Goal: Task Accomplishment & Management: Use online tool/utility

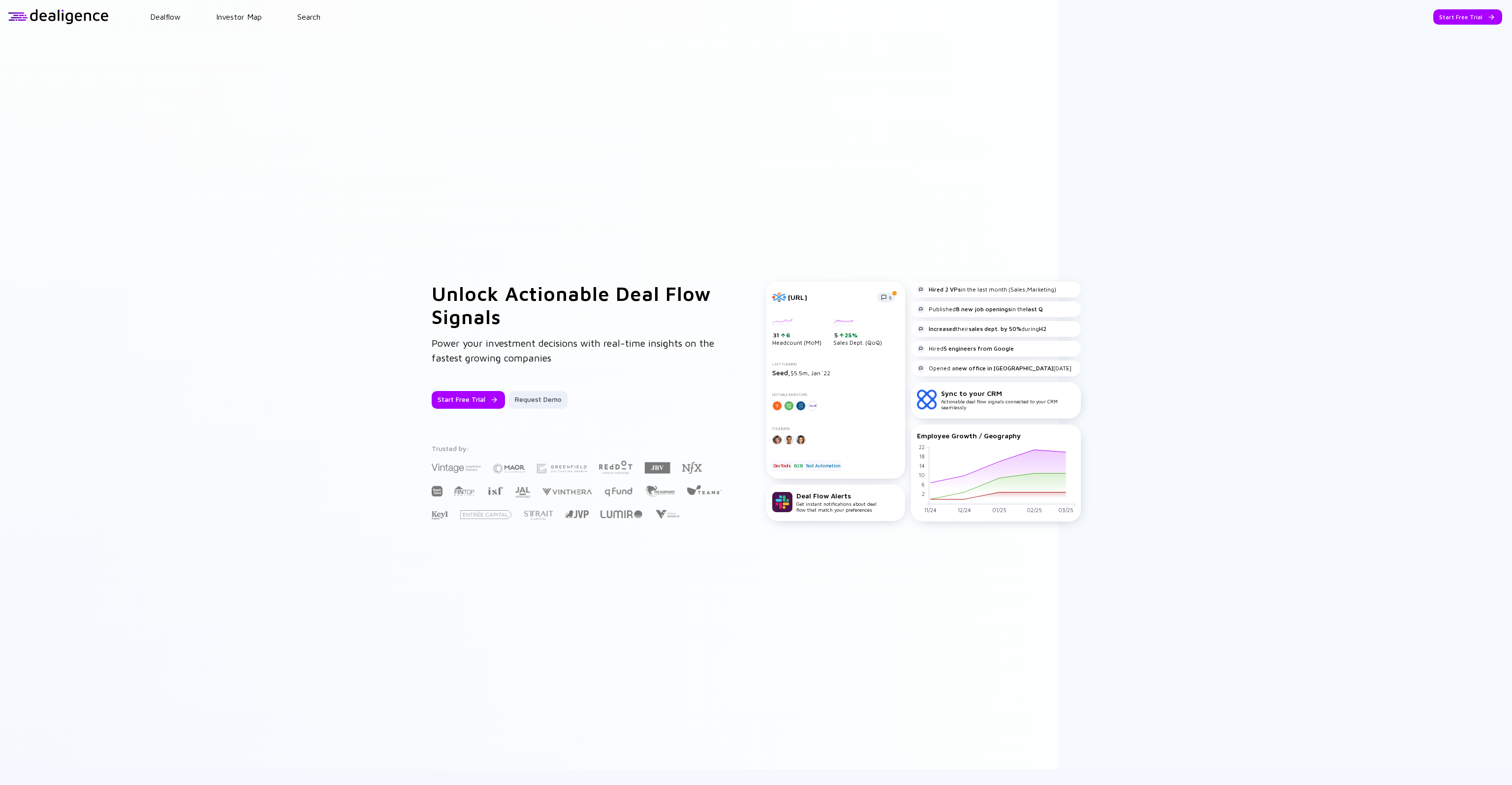
click at [741, 352] on div "Opticore.ai 5 31 6 Headcount (MoM) 5 25% Sales Dept. (QoQ) Last Funding Seed, $…" at bounding box center [835, 380] width 138 height 198
click at [741, 304] on div "Opticore.ai 5 31 6 Headcount (MoM) 5 25% Sales Dept. (QoQ) Last Funding Seed, $…" at bounding box center [835, 380] width 138 height 198
click at [551, 353] on div "Request Demo" at bounding box center [538, 400] width 58 height 18
click at [312, 19] on link "Search" at bounding box center [309, 17] width 23 height 9
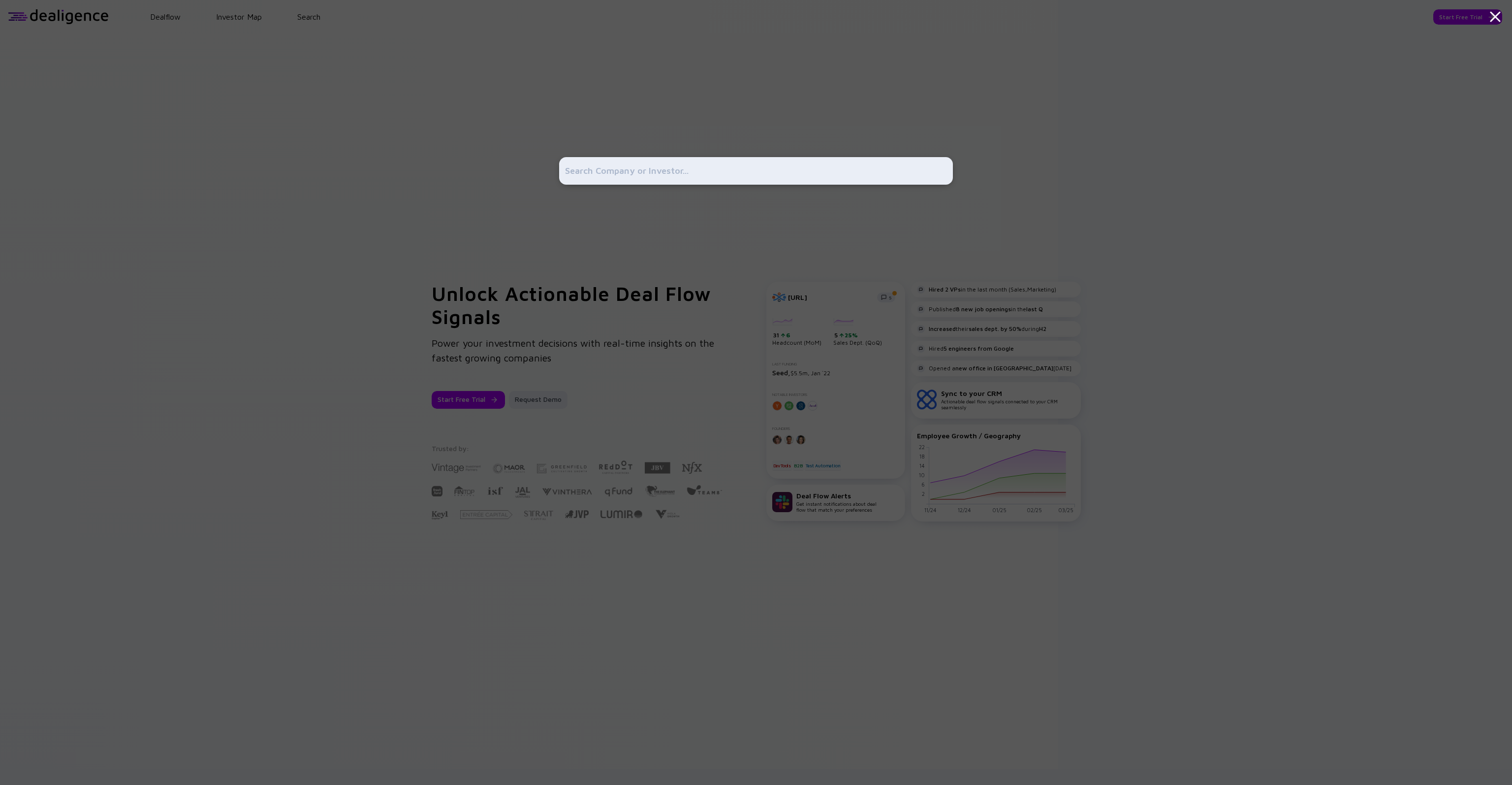
click at [633, 170] on input "text" at bounding box center [755, 171] width 382 height 18
click at [622, 176] on input "text" at bounding box center [755, 171] width 382 height 18
type input "abonair"
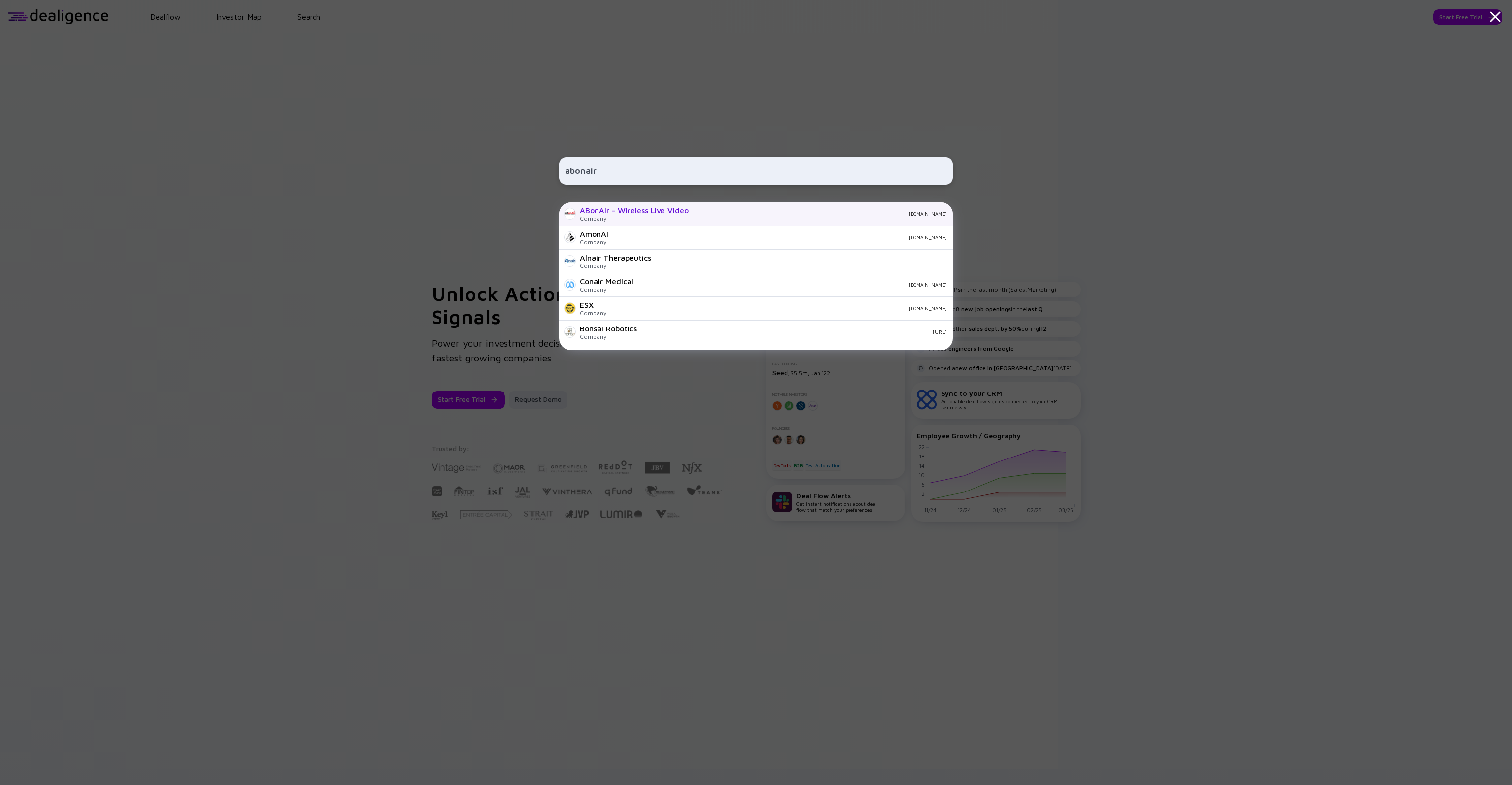
click at [638, 210] on div "ABonAir - Wireless Live Video" at bounding box center [634, 210] width 109 height 9
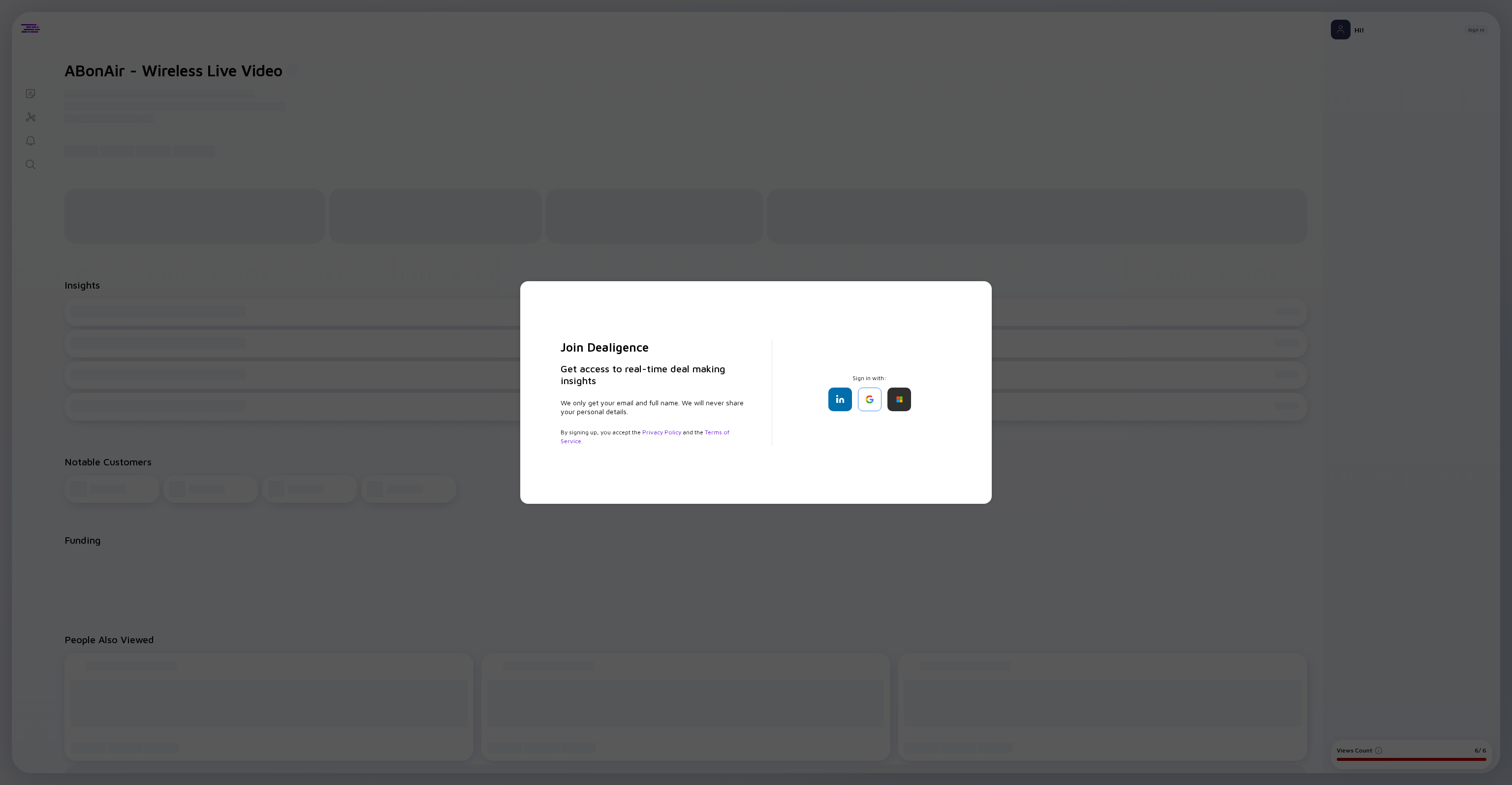
click at [741, 353] on div "Join Dealigence Get access to real-time deal making insights We only get your e…" at bounding box center [756, 392] width 422 height 183
click at [741, 353] on div at bounding box center [869, 399] width 24 height 24
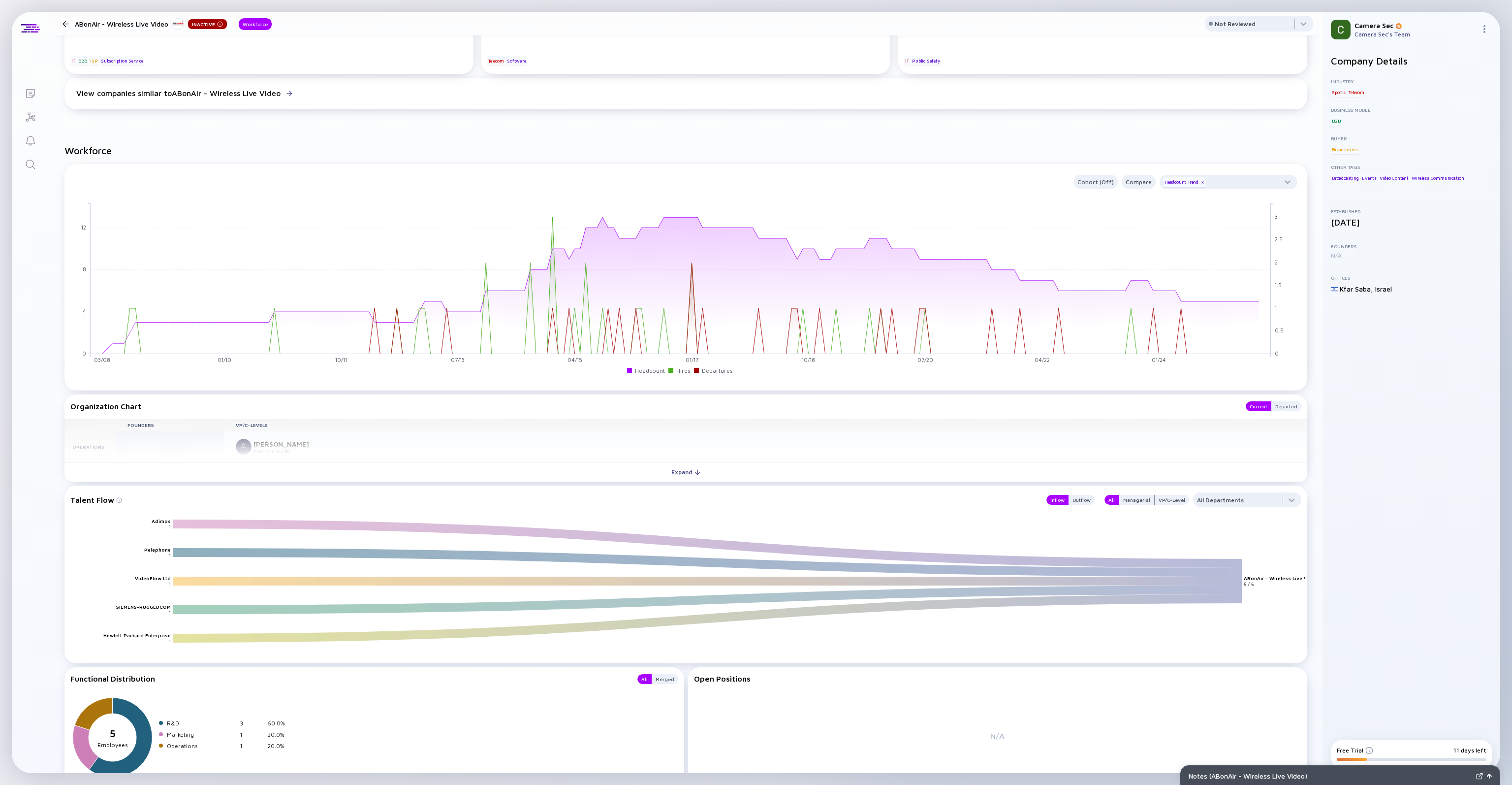
scroll to position [526, 0]
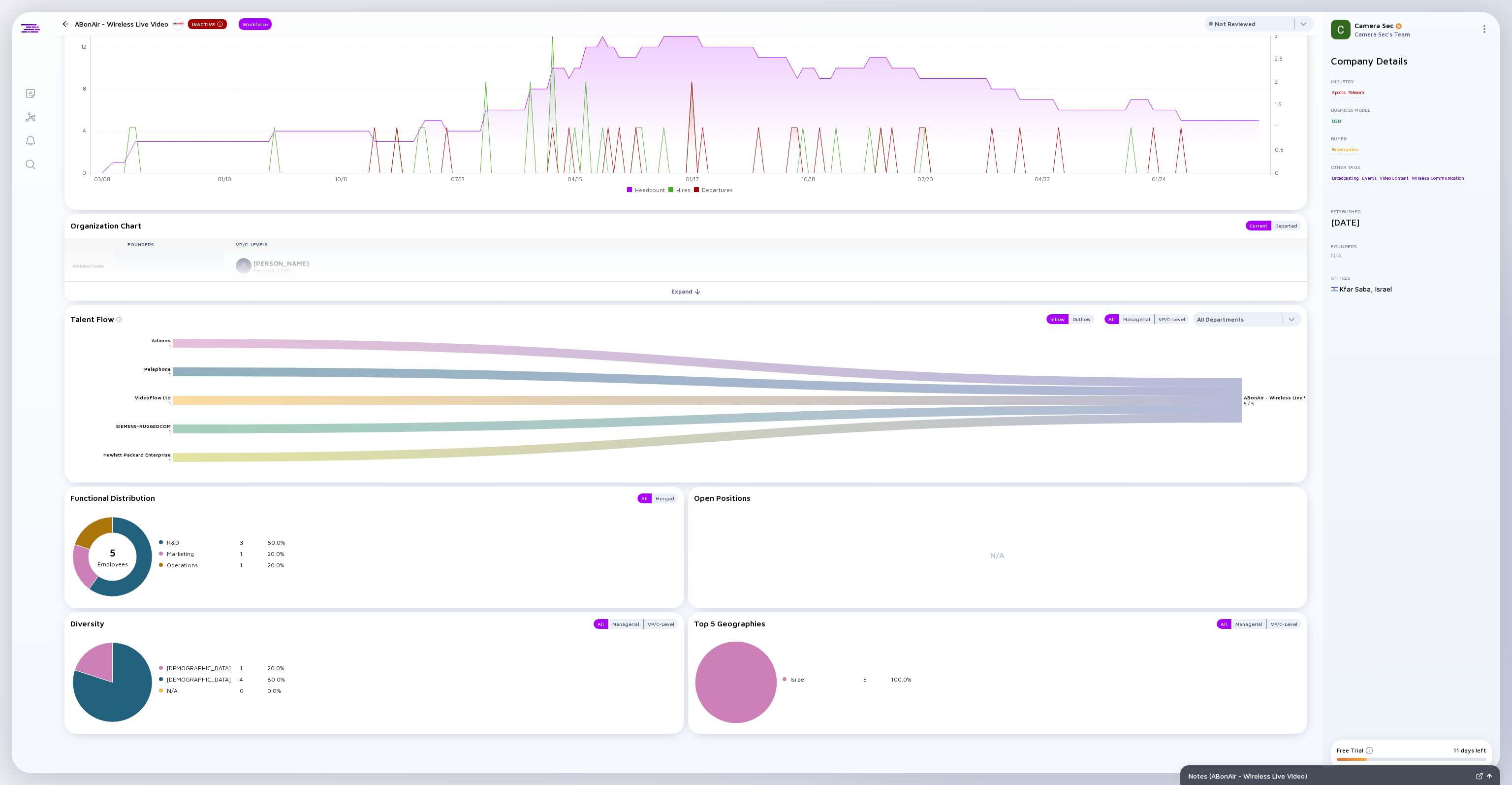
click at [741, 353] on icon at bounding box center [736, 682] width 82 height 82
click at [741, 353] on div "Israel" at bounding box center [825, 679] width 69 height 8
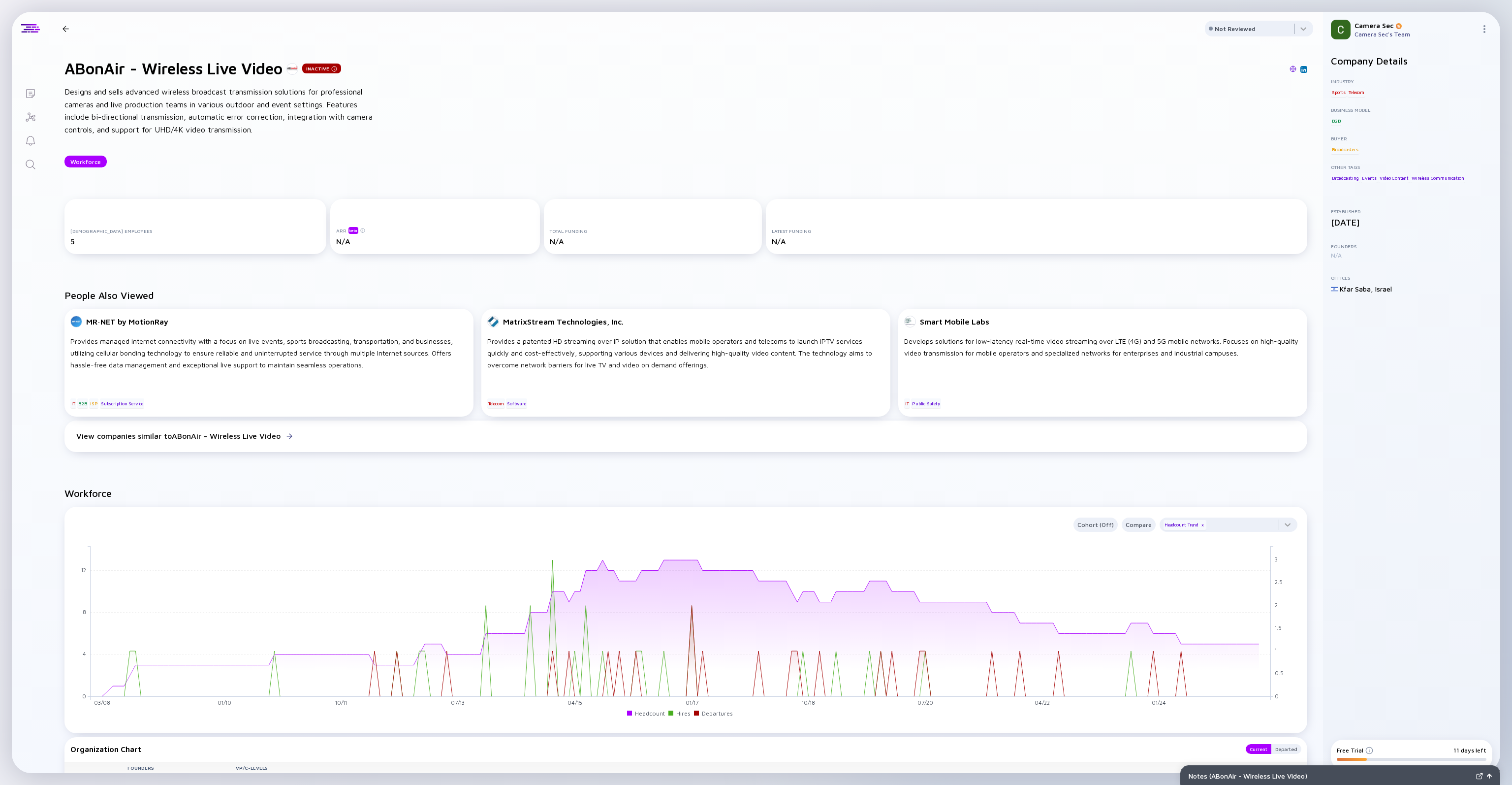
scroll to position [0, 0]
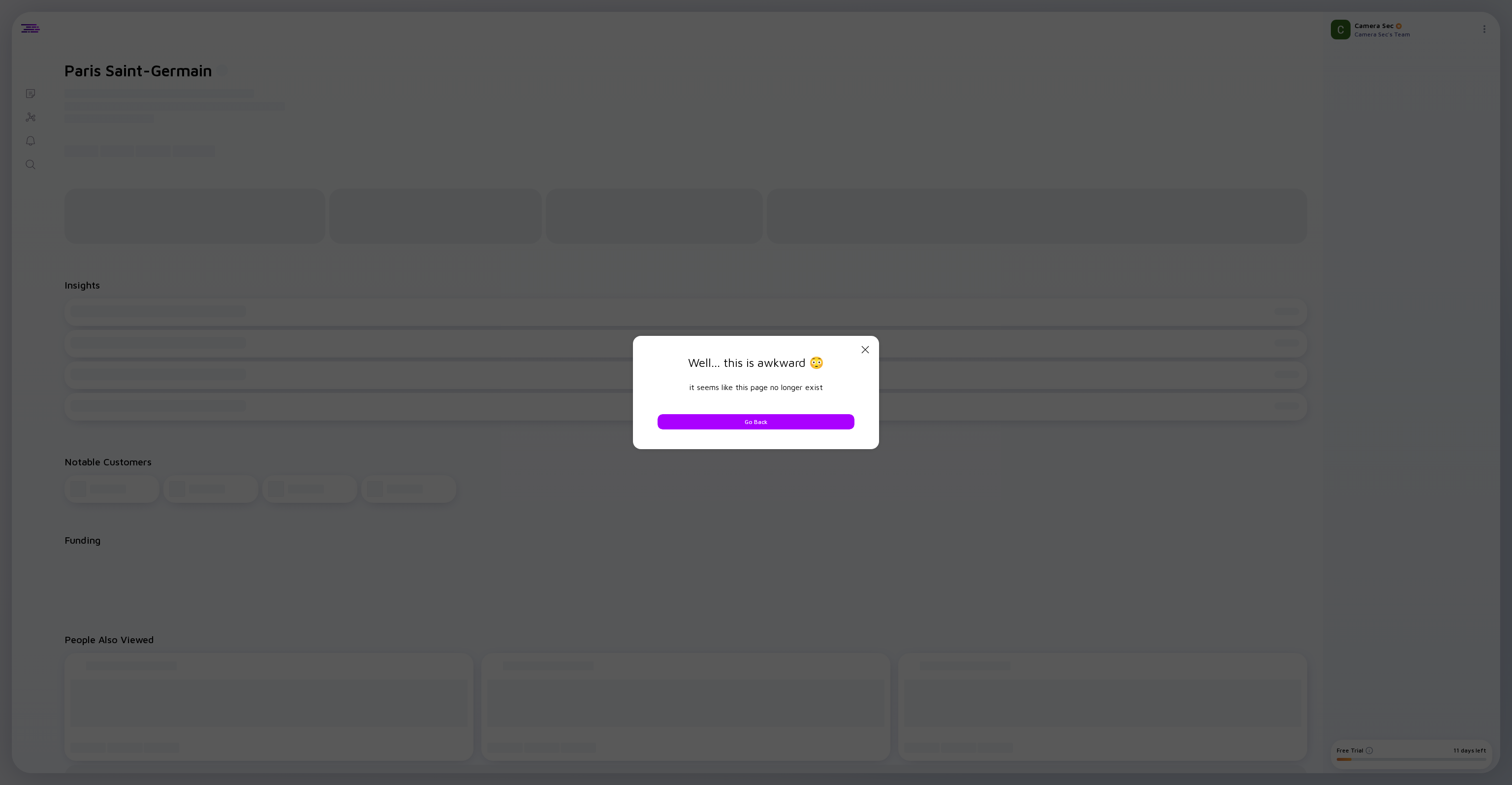
click at [872, 347] on div "Close Modal Well... this is awkward 😳 it seems like this page no longer exist G…" at bounding box center [755, 392] width 246 height 113
click at [865, 347] on icon "Close Modal" at bounding box center [865, 350] width 12 height 12
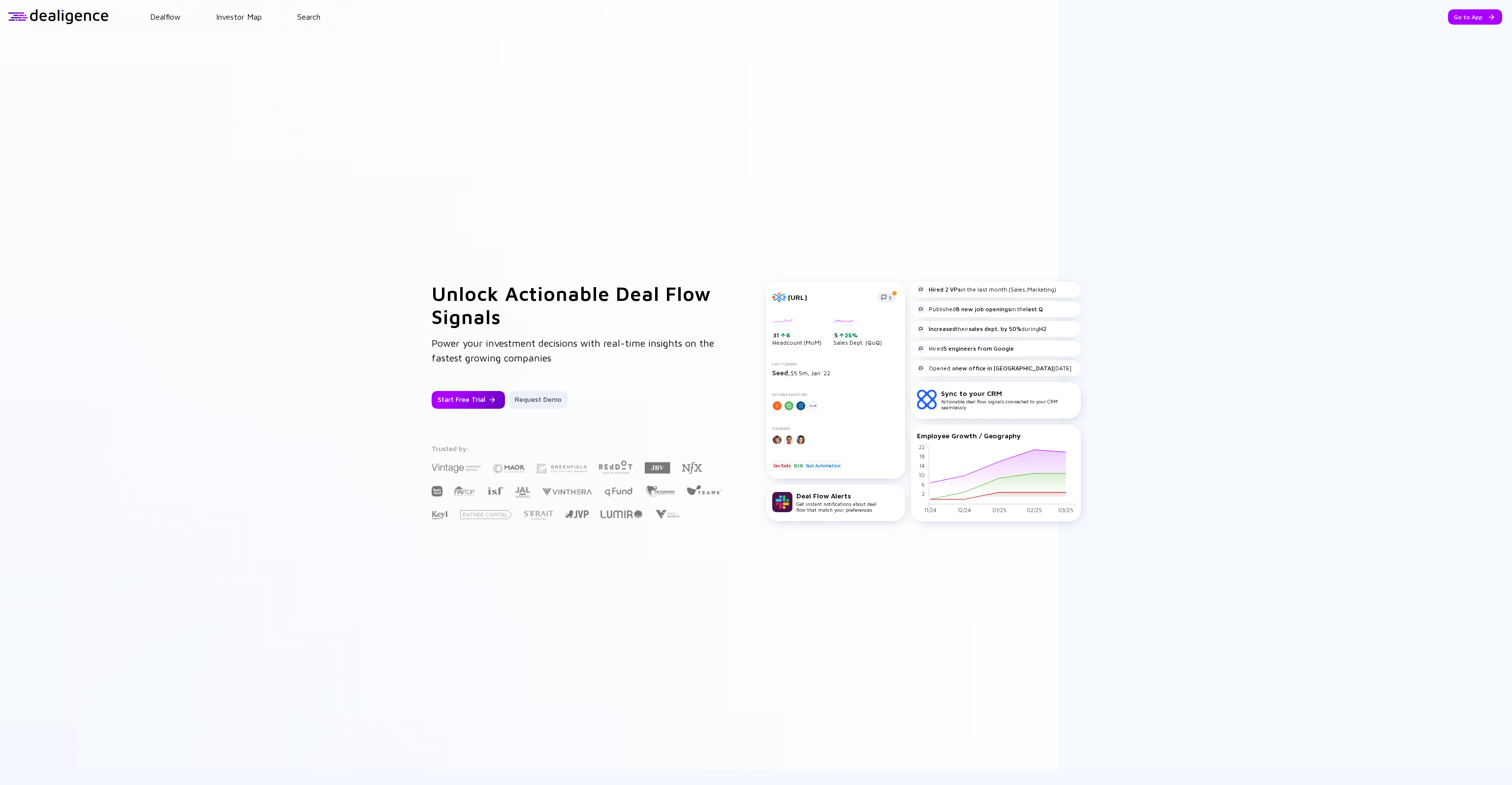
click at [458, 392] on div "Start Free Trial" at bounding box center [468, 400] width 73 height 18
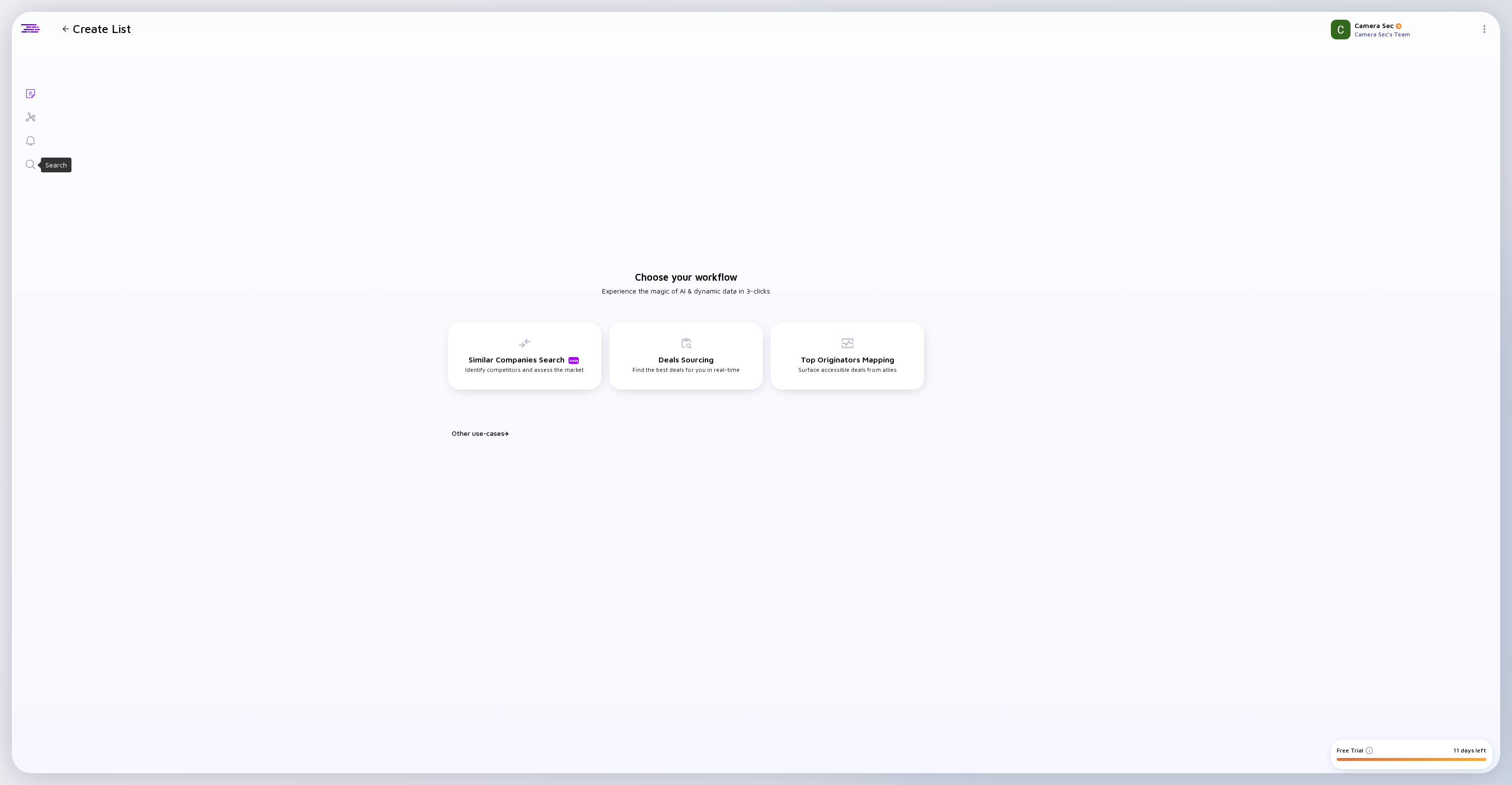
click at [27, 165] on icon "Search" at bounding box center [30, 164] width 12 height 12
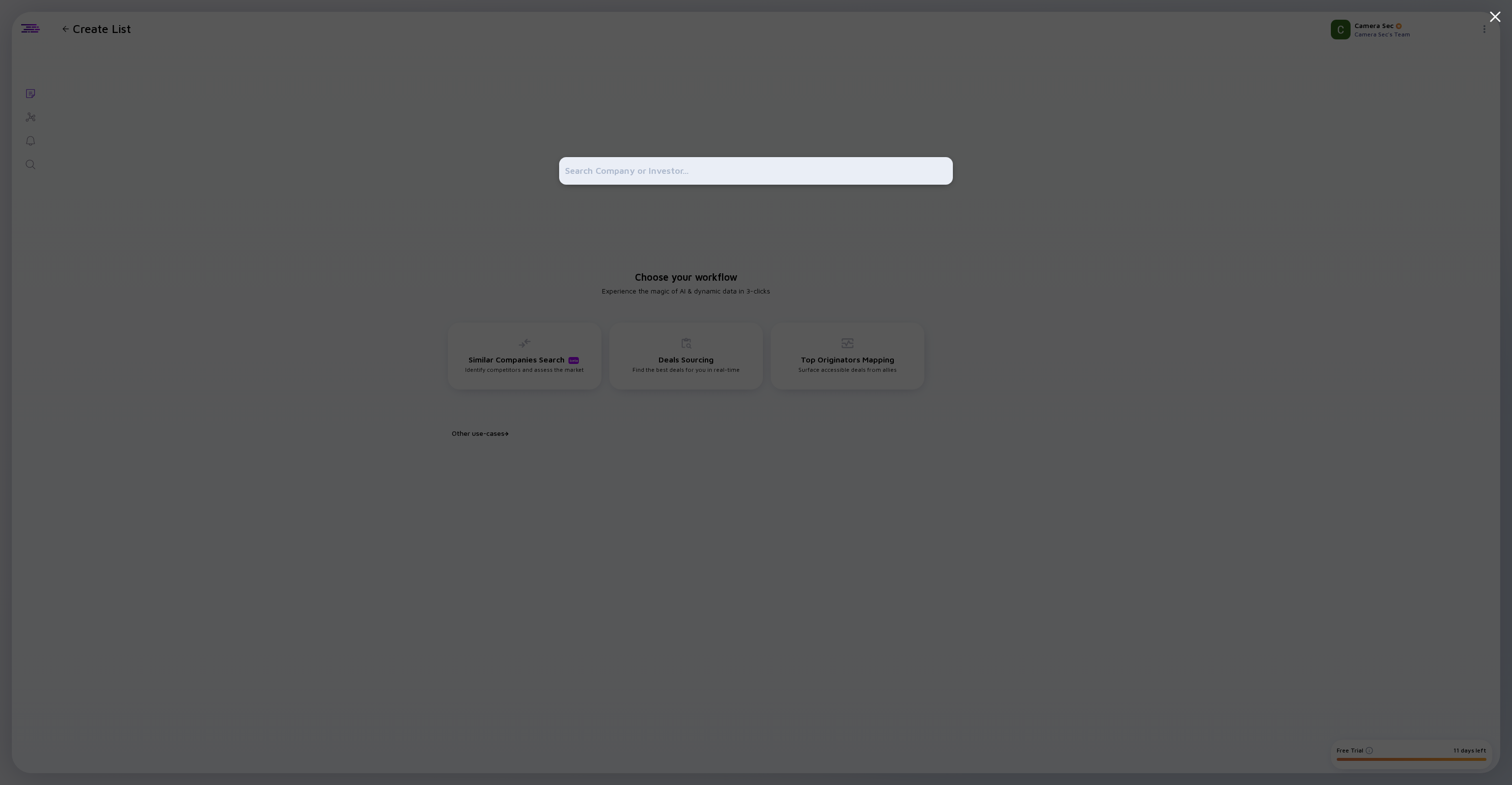
click at [654, 167] on input "text" at bounding box center [755, 171] width 382 height 18
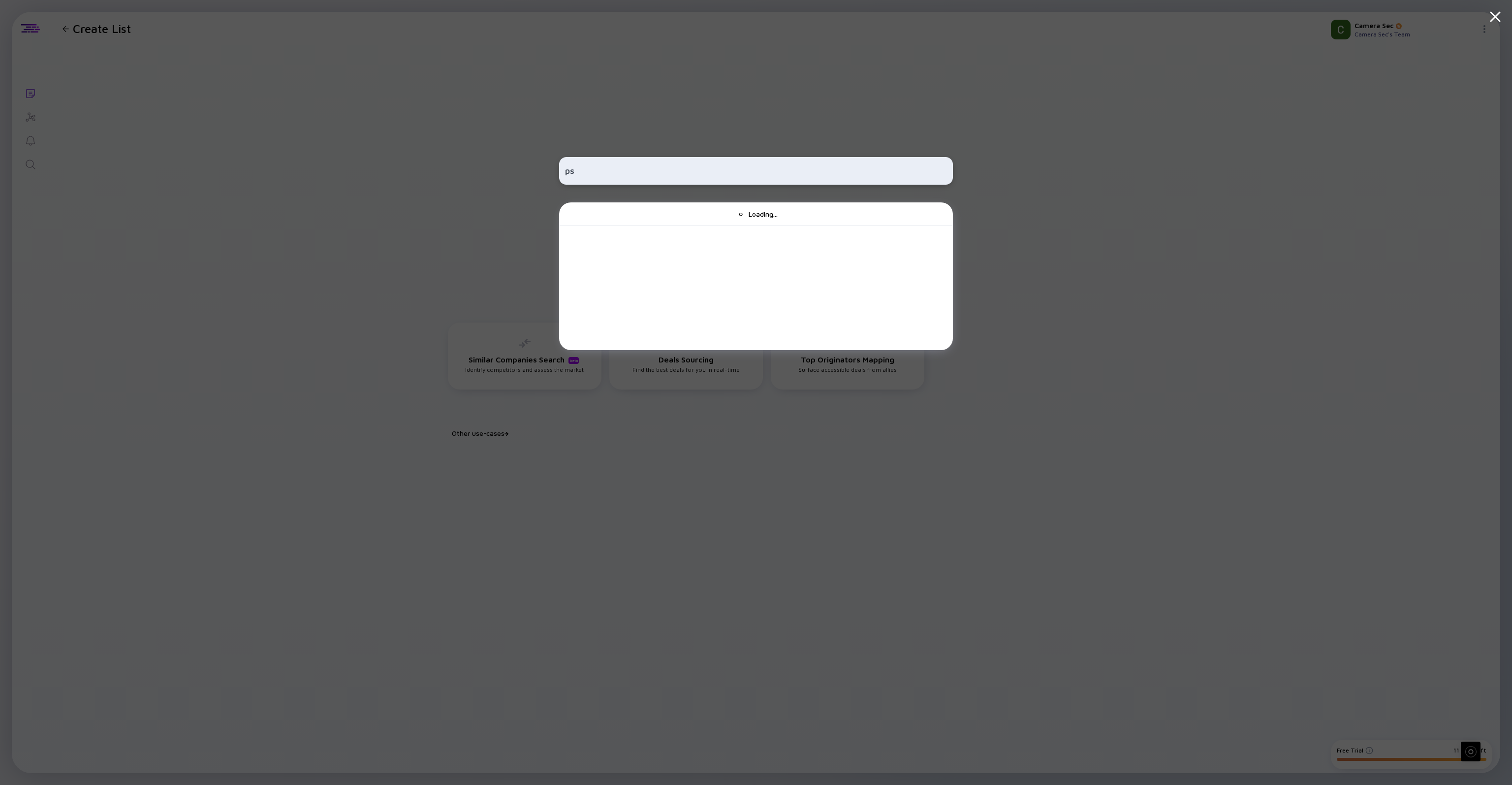
type input "p"
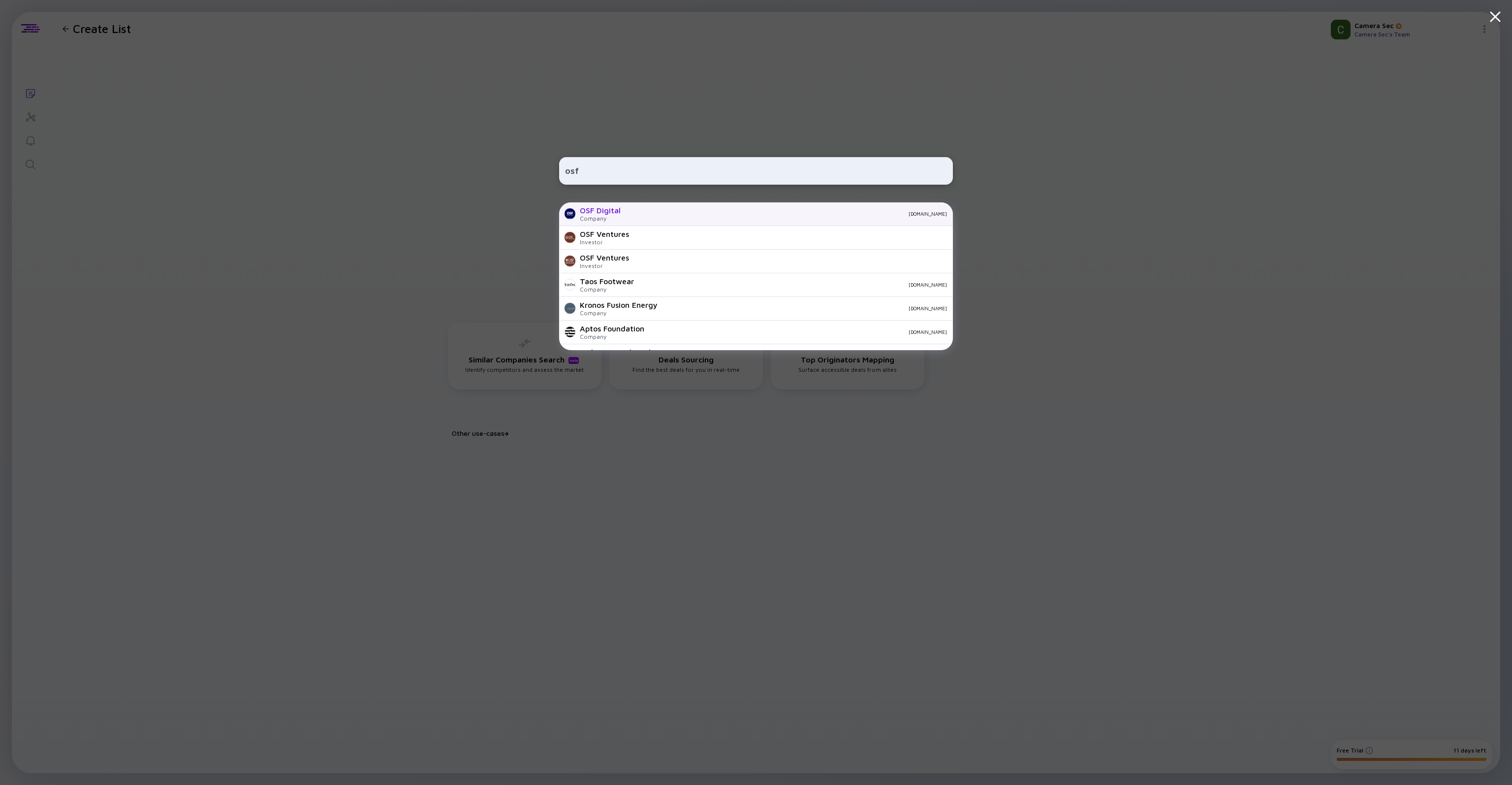
type input "osf"
click at [606, 211] on div "OSF Digital" at bounding box center [600, 210] width 41 height 9
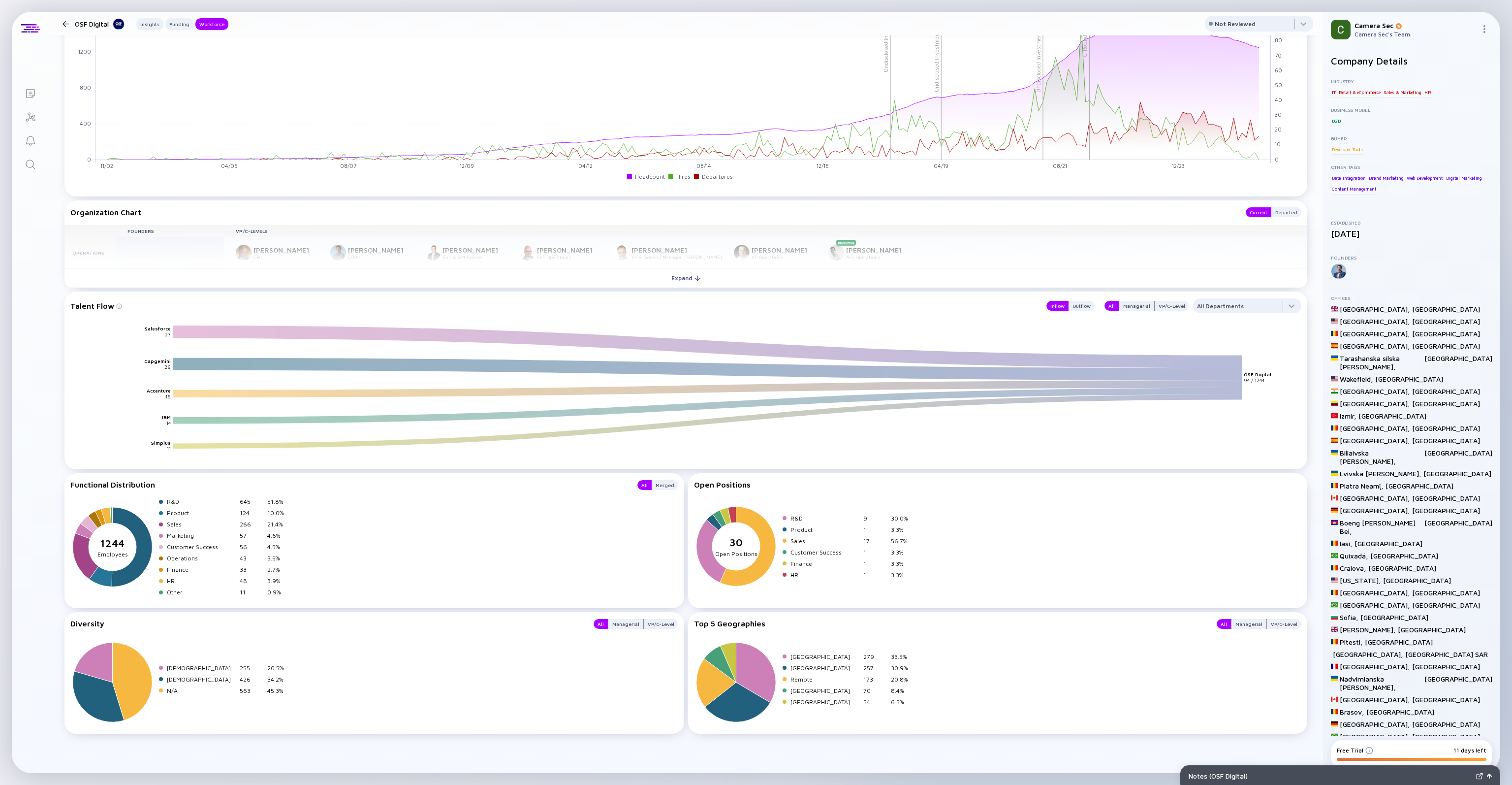
scroll to position [952, 0]
click at [748, 680] on icon at bounding box center [756, 672] width 41 height 62
click at [712, 682] on icon at bounding box center [715, 683] width 41 height 50
click at [775, 671] on icon at bounding box center [738, 681] width 88 height 88
click at [790, 669] on div "[GEOGRAPHIC_DATA]" at bounding box center [825, 668] width 69 height 8
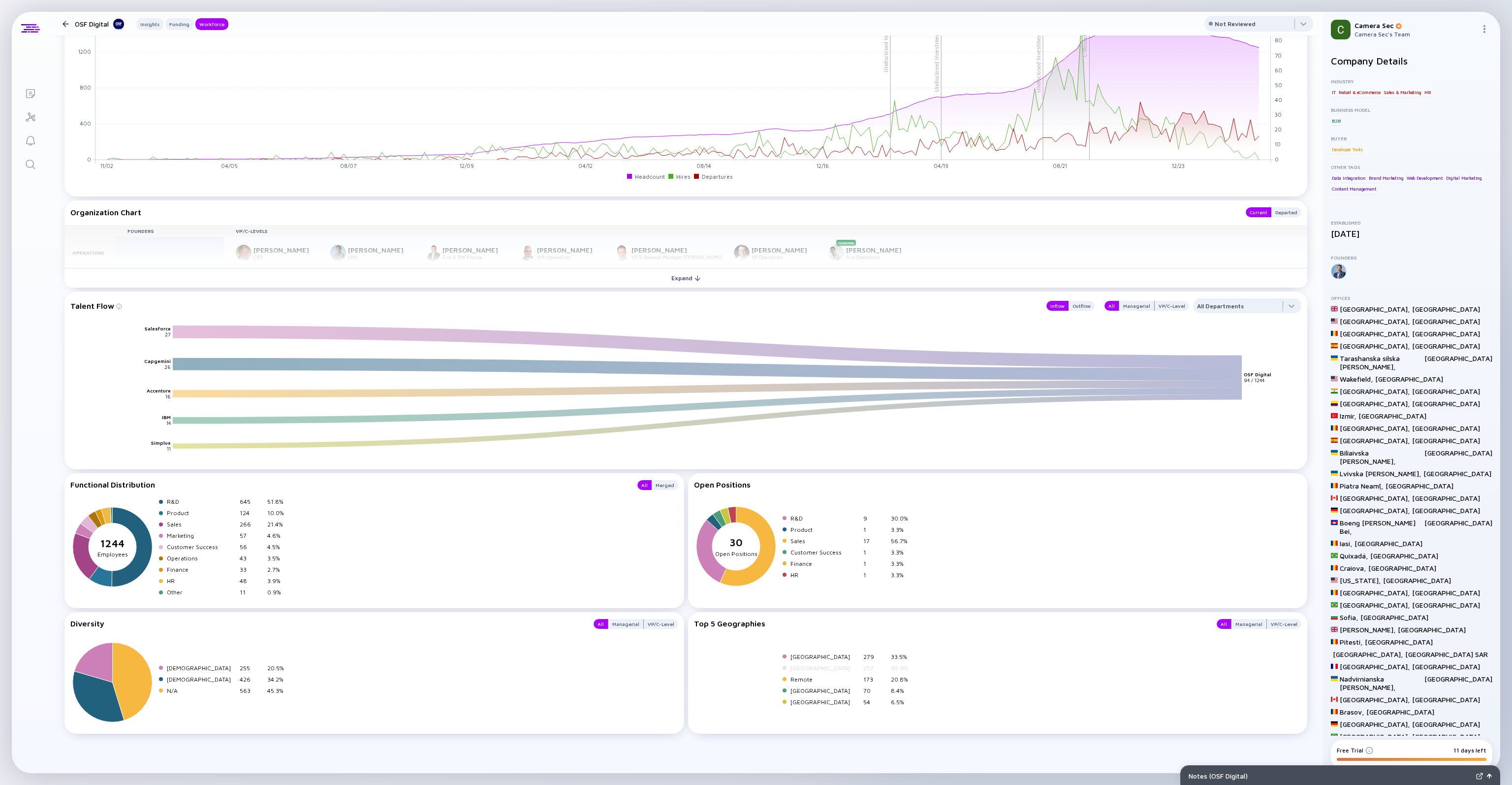
click at [790, 669] on div "[GEOGRAPHIC_DATA]" at bounding box center [825, 668] width 69 height 8
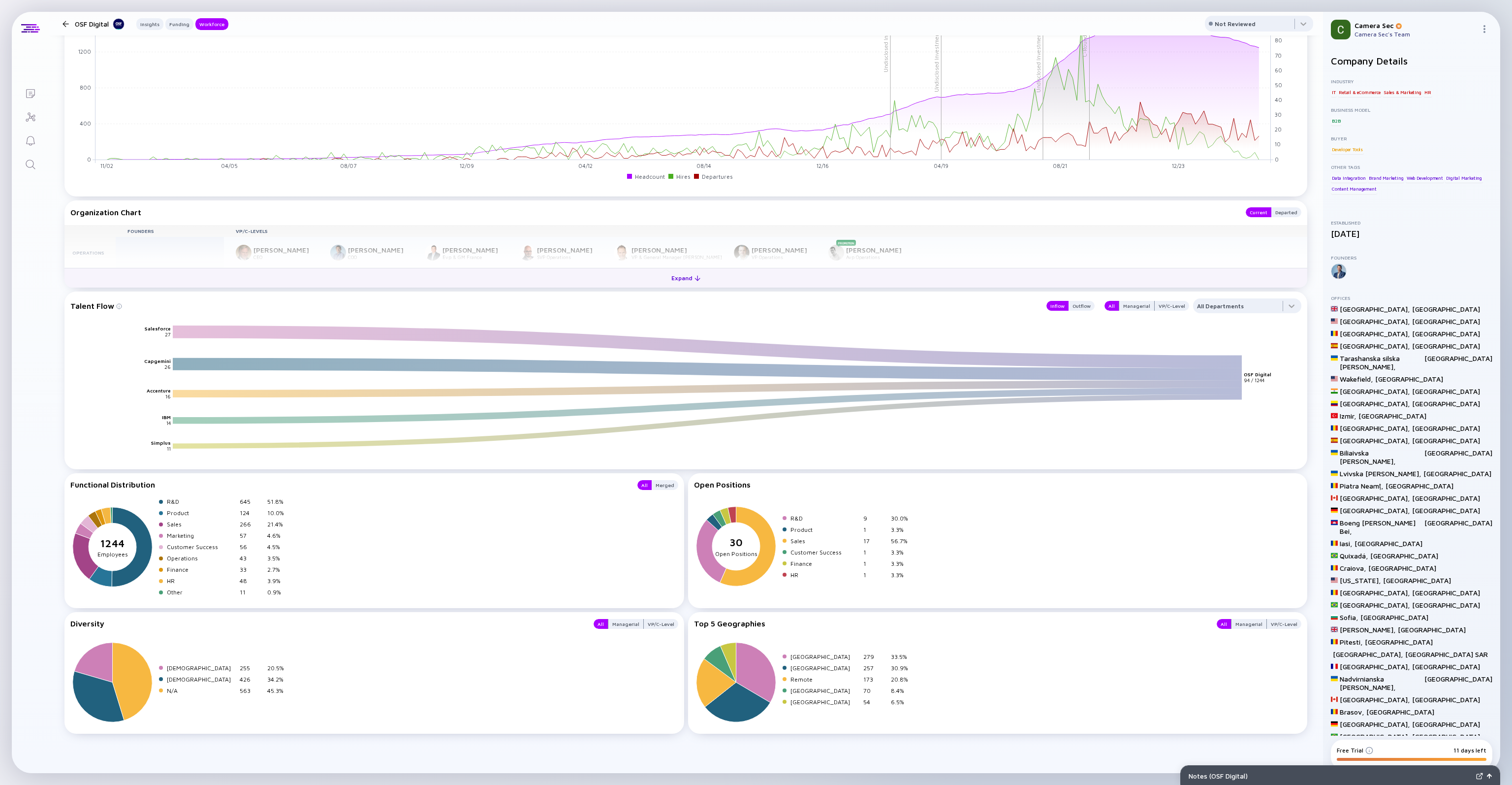
click at [694, 281] on div at bounding box center [697, 278] width 6 height 6
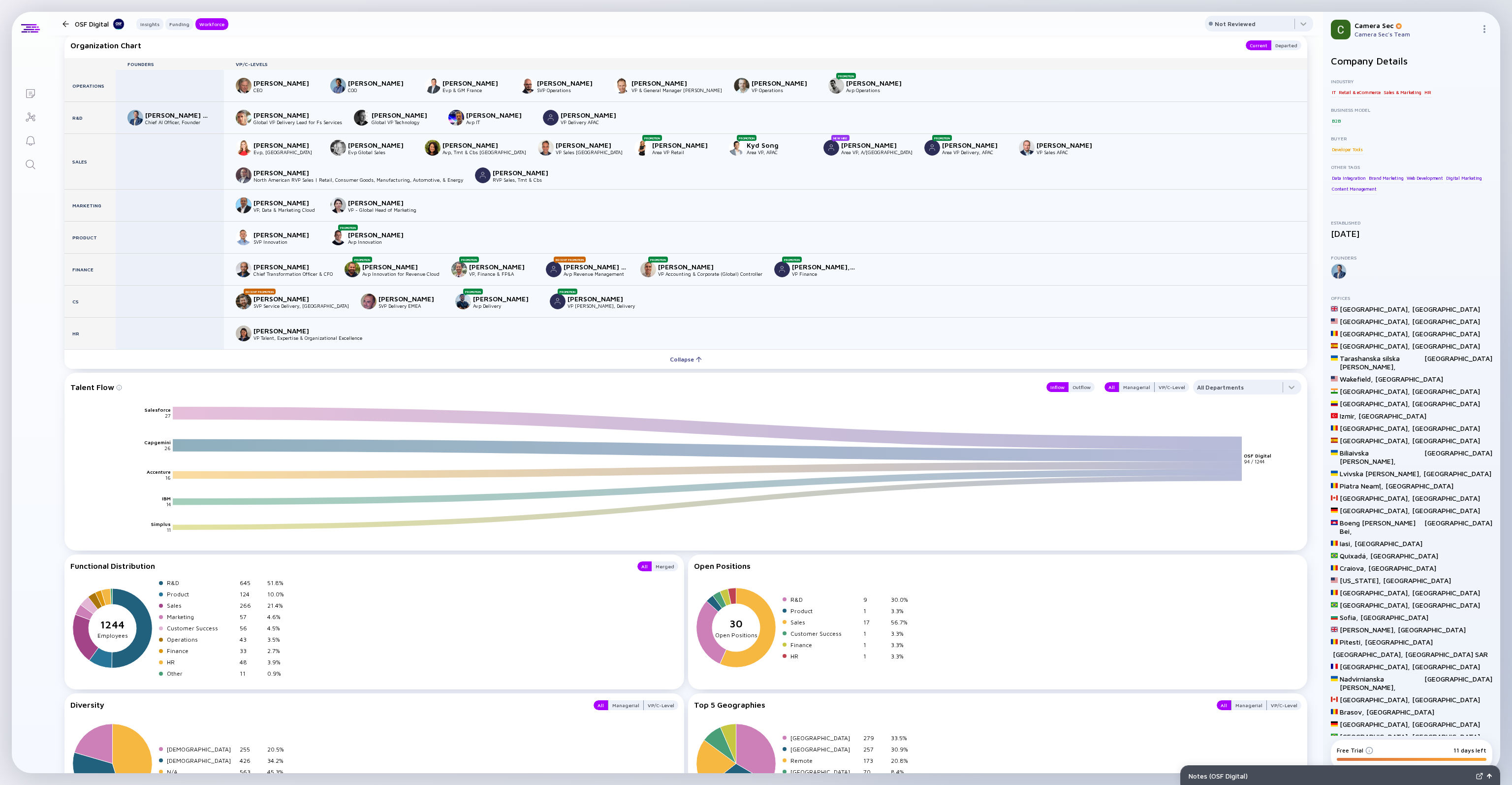
scroll to position [1199, 0]
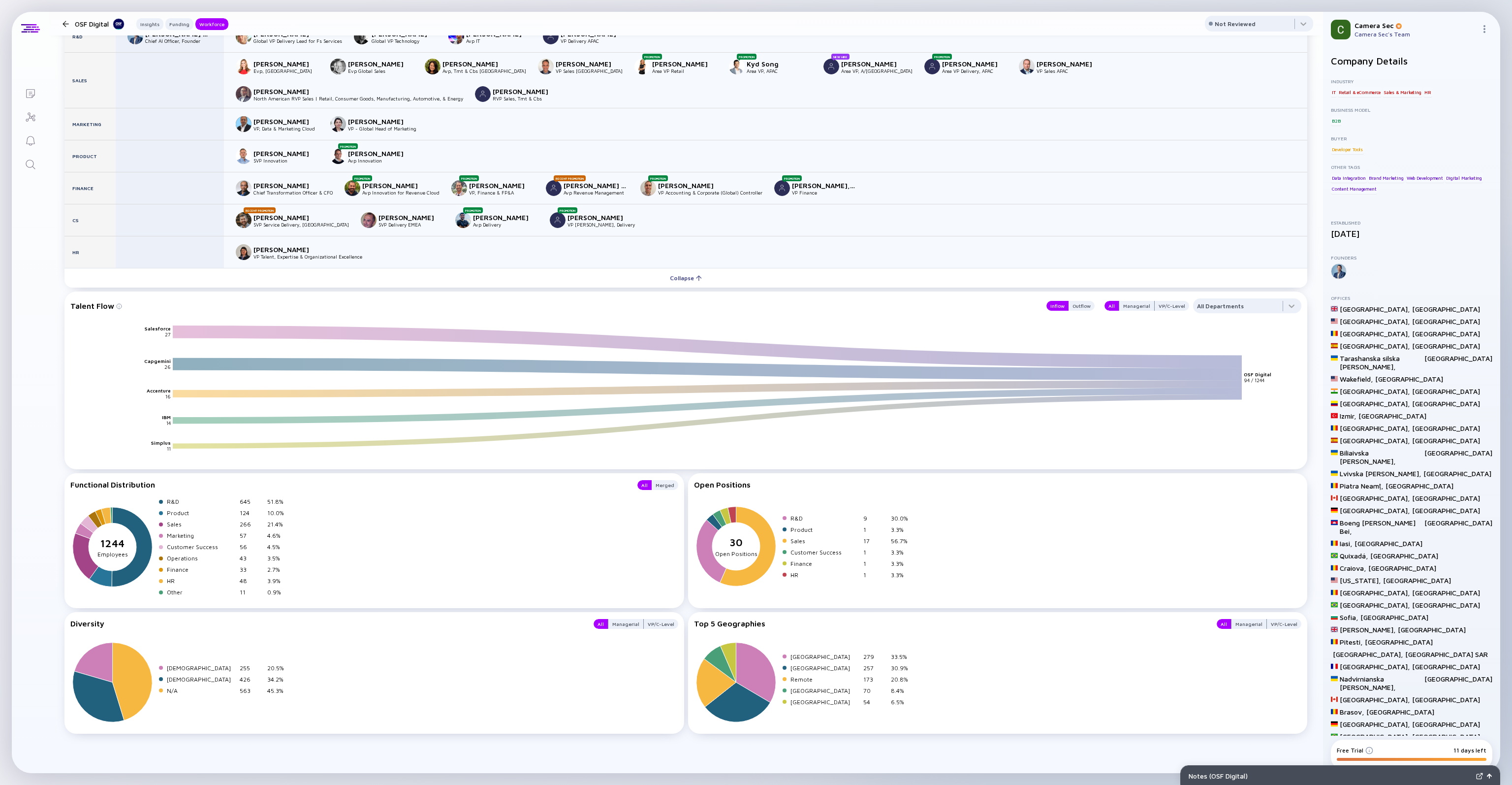
click at [781, 638] on div "Romania 279 33.5% [GEOGRAPHIC_DATA] 257 30.9% Remote 173 20.8% United States 70…" at bounding box center [804, 681] width 220 height 88
click at [729, 629] on div "Top 5 Geographies All Managerial VP/C-Level Romania 279 33.5% [GEOGRAPHIC_DATA]…" at bounding box center [997, 672] width 619 height 121
click at [724, 623] on div "Top 5 Geographies" at bounding box center [950, 624] width 513 height 10
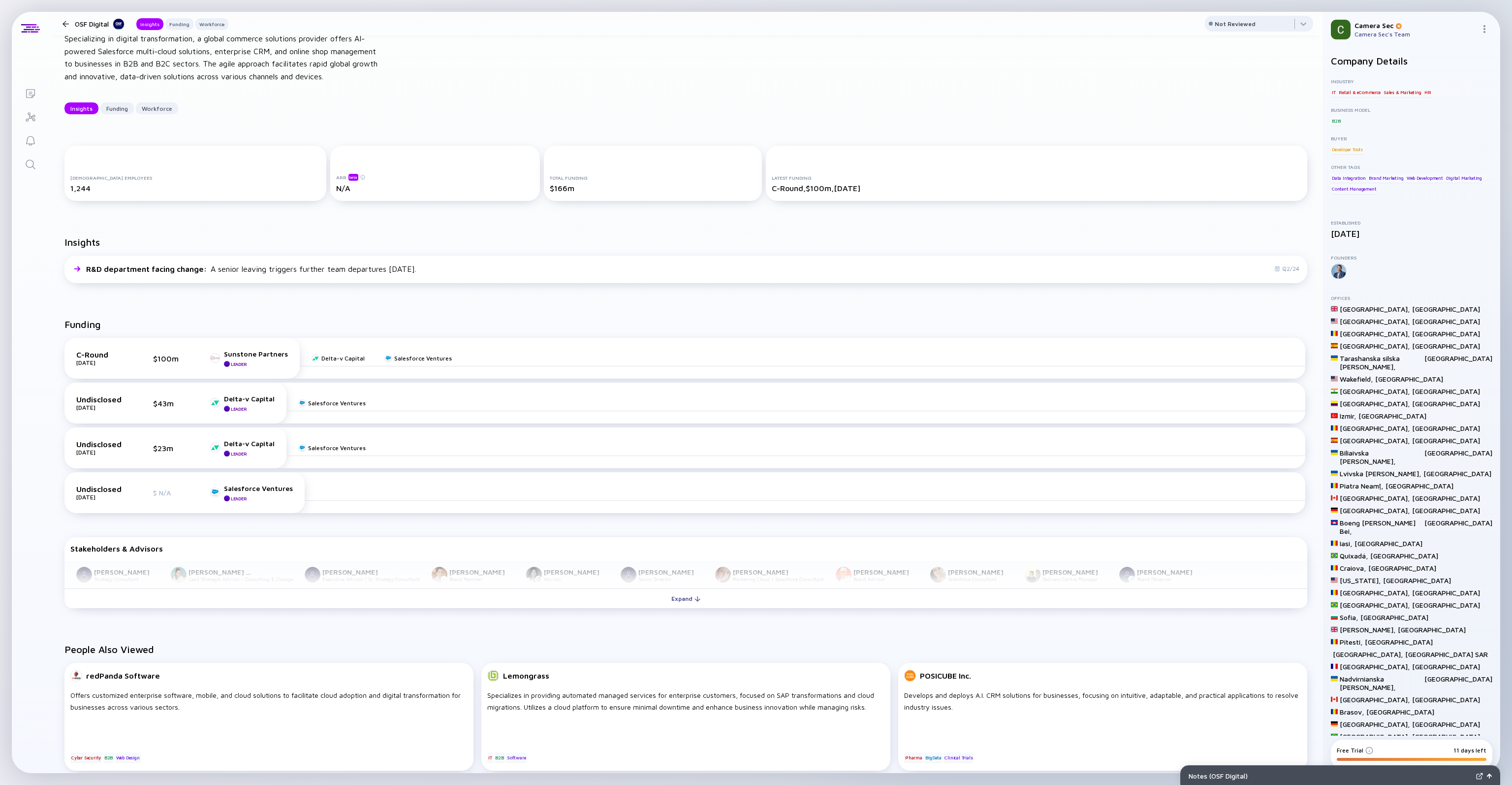
scroll to position [0, 0]
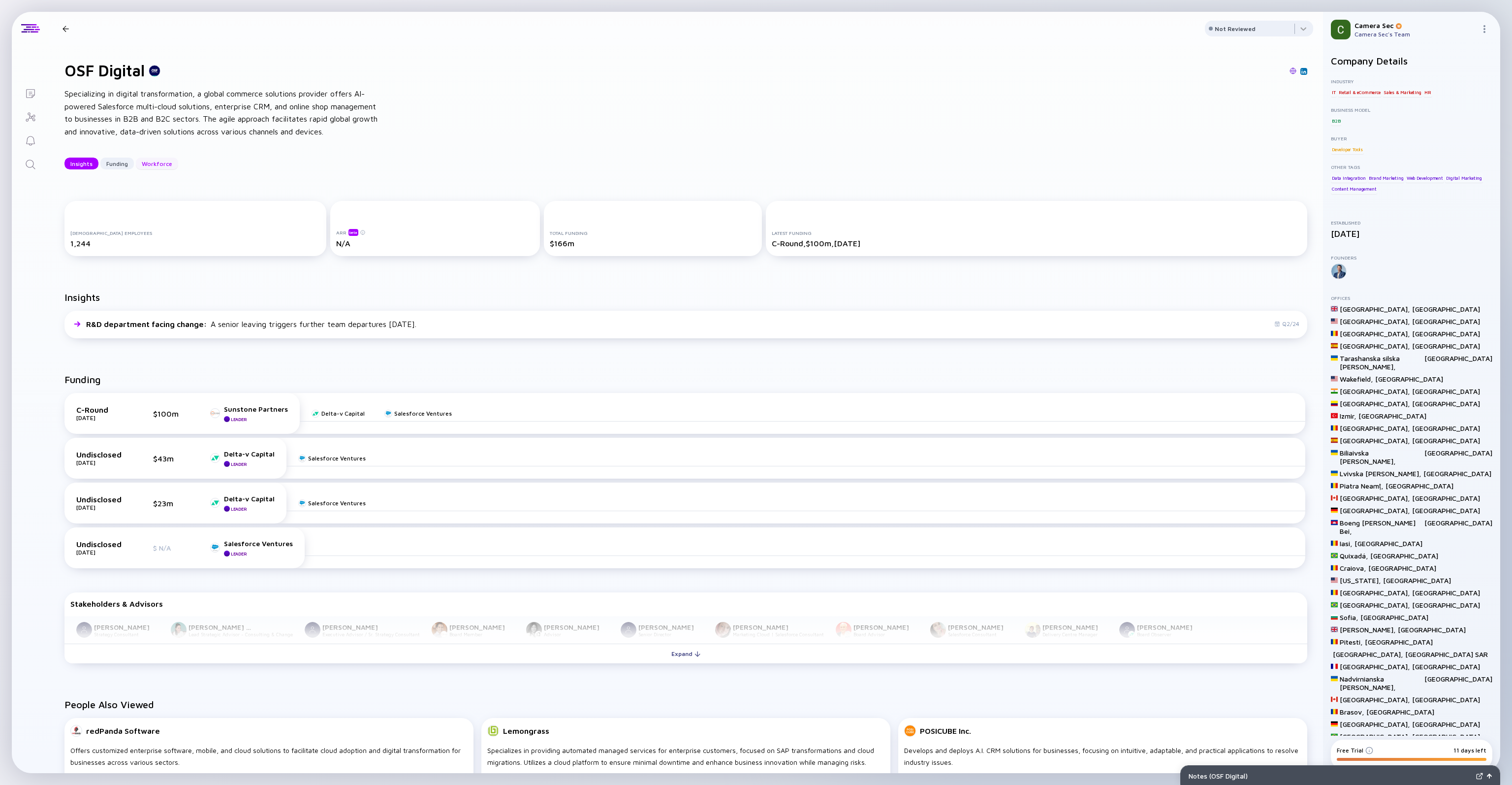
click at [163, 172] on div "Workforce" at bounding box center [157, 164] width 43 height 15
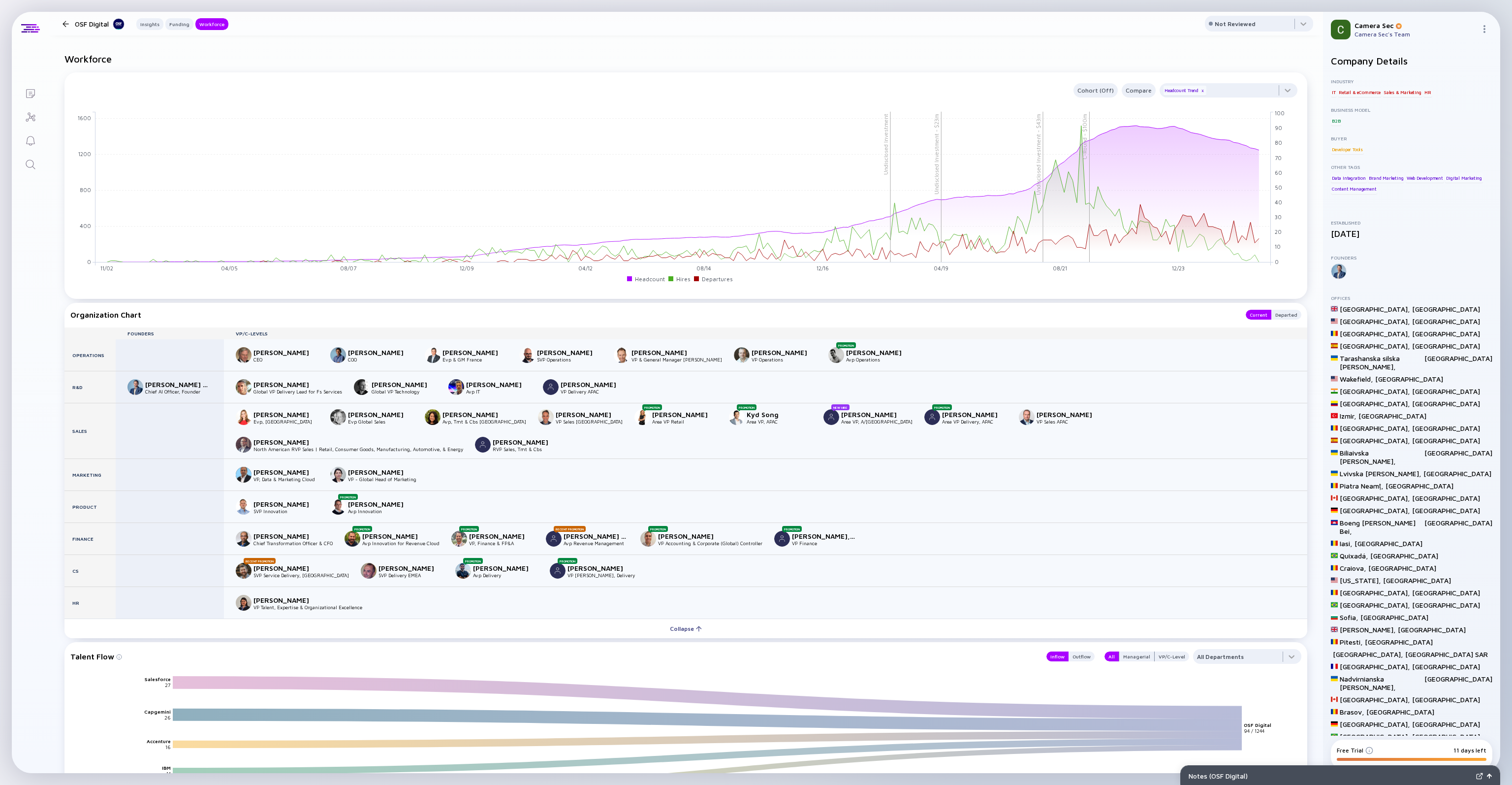
scroll to position [848, 0]
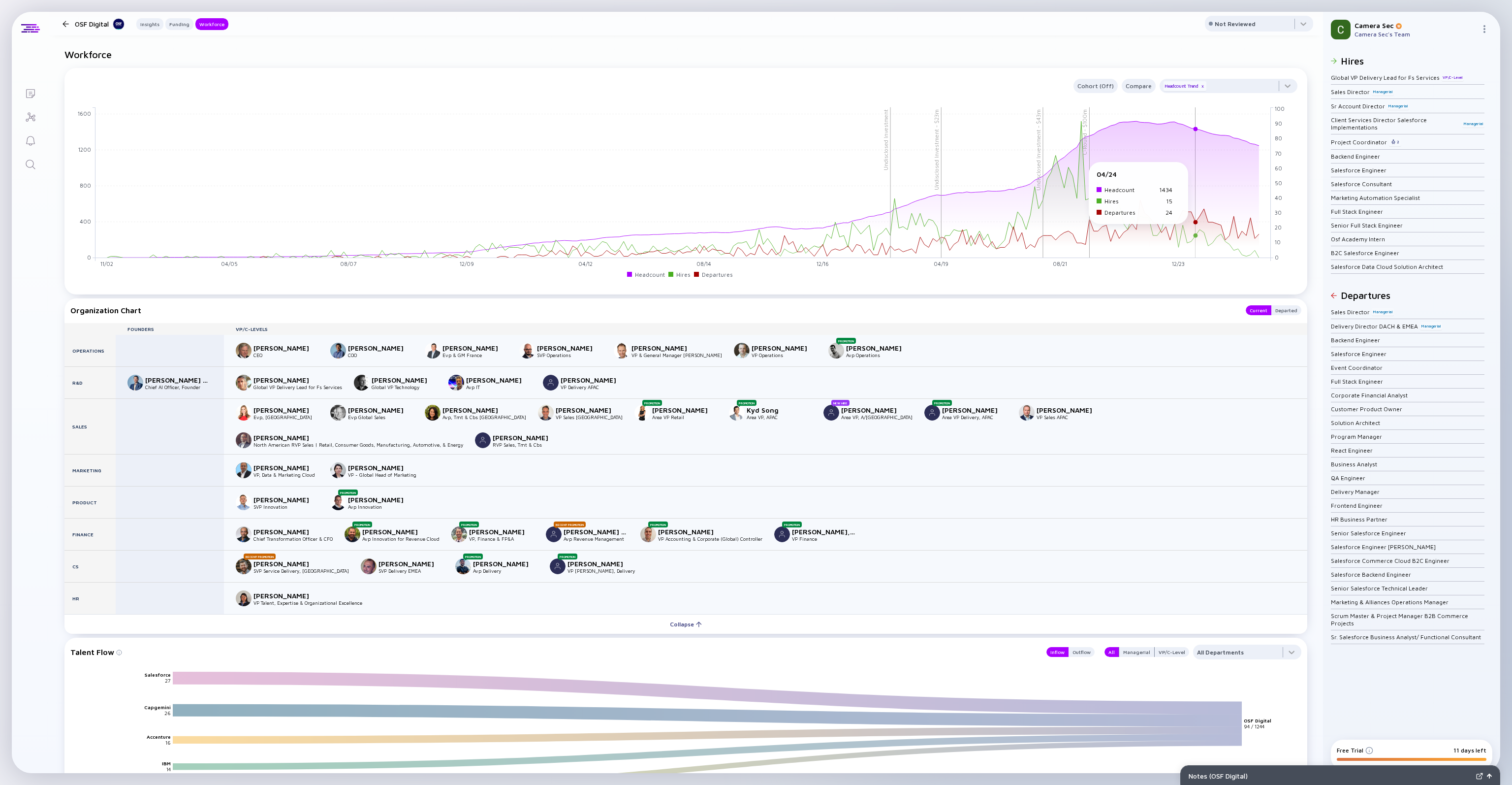
click at [1197, 179] on rect at bounding box center [683, 182] width 1175 height 151
click at [1194, 182] on rect at bounding box center [683, 182] width 1175 height 151
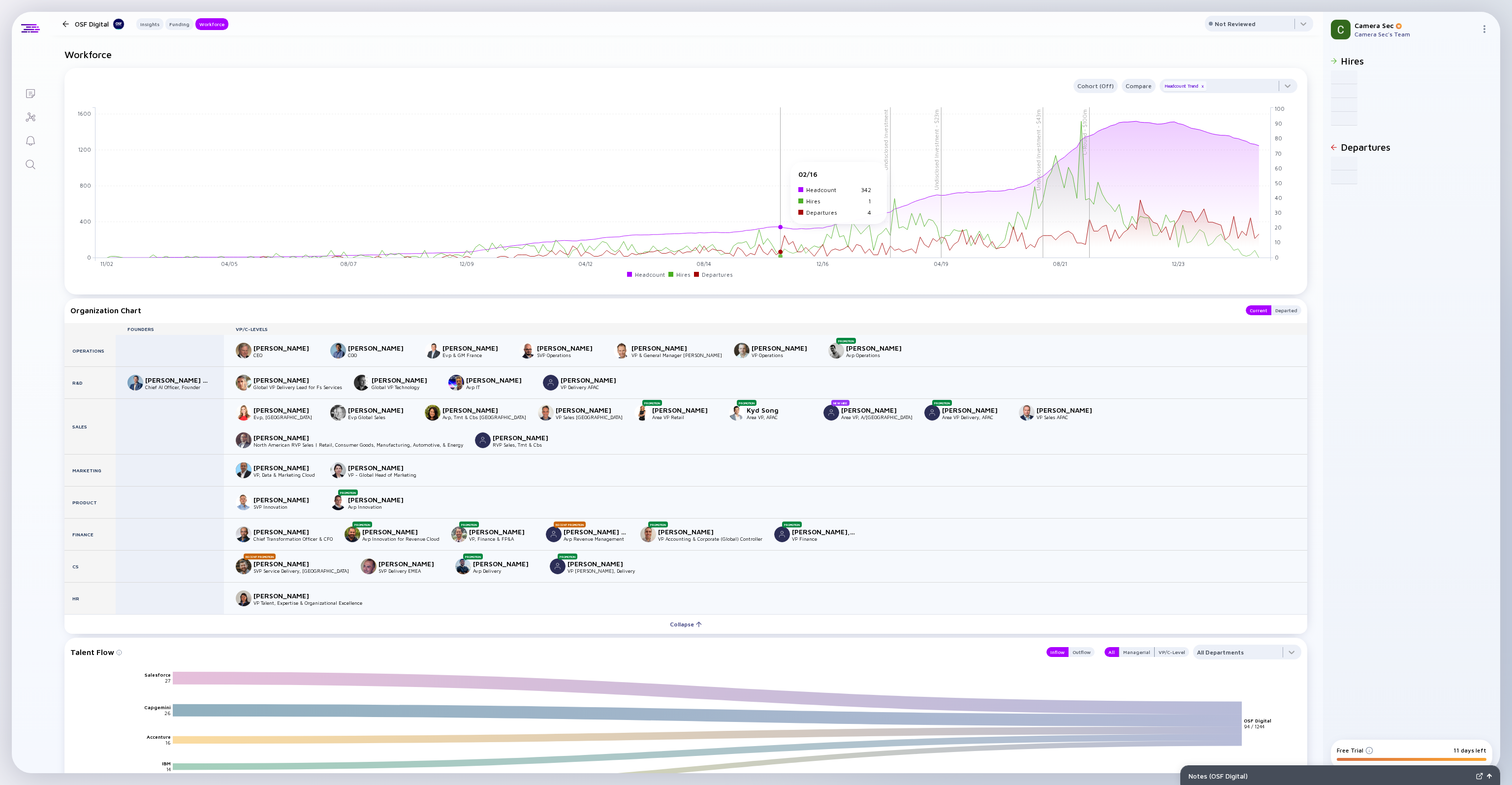
click at [780, 179] on rect at bounding box center [683, 182] width 1175 height 151
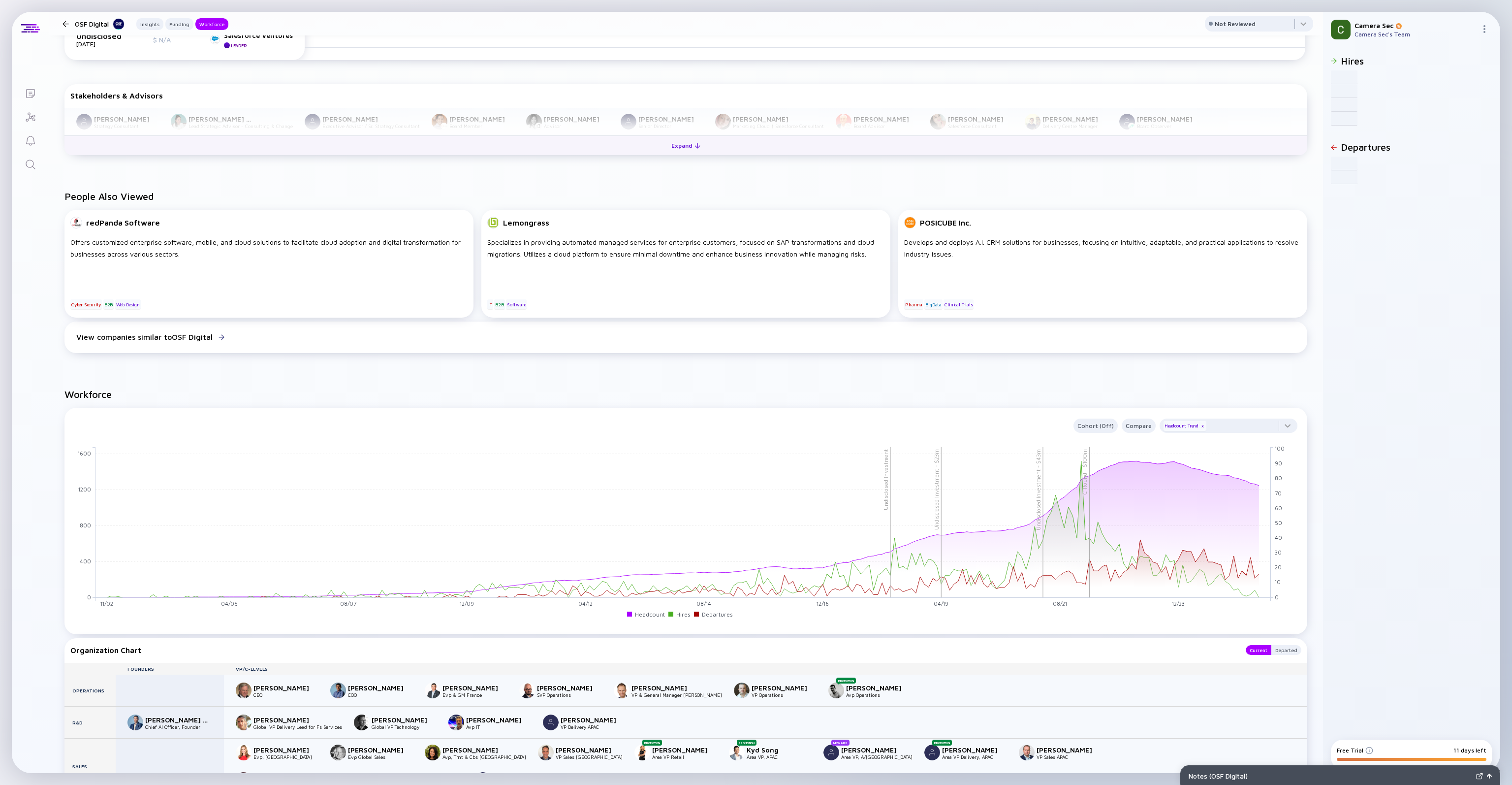
scroll to position [0, 0]
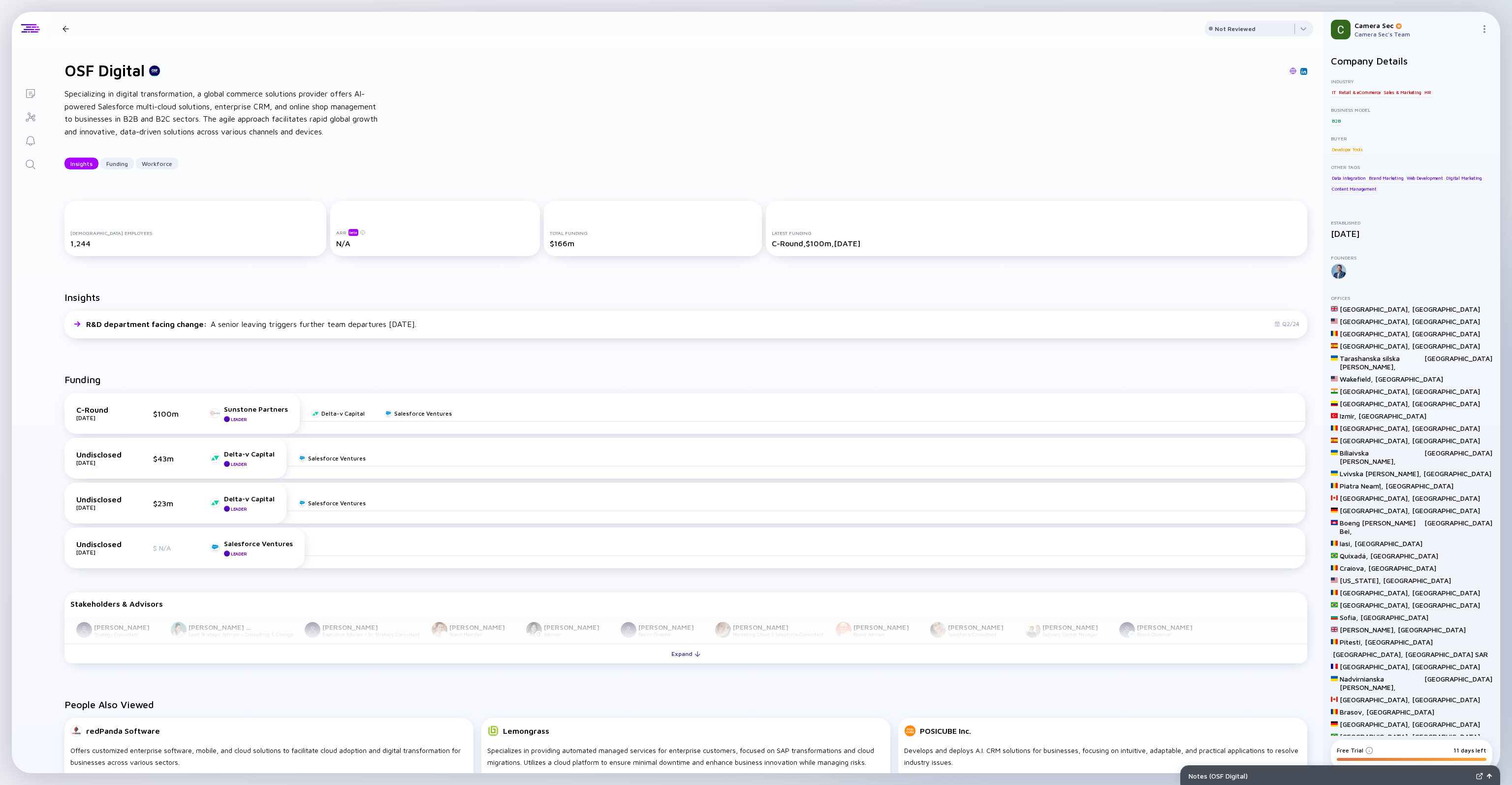
click at [63, 26] on div at bounding box center [65, 29] width 6 height 6
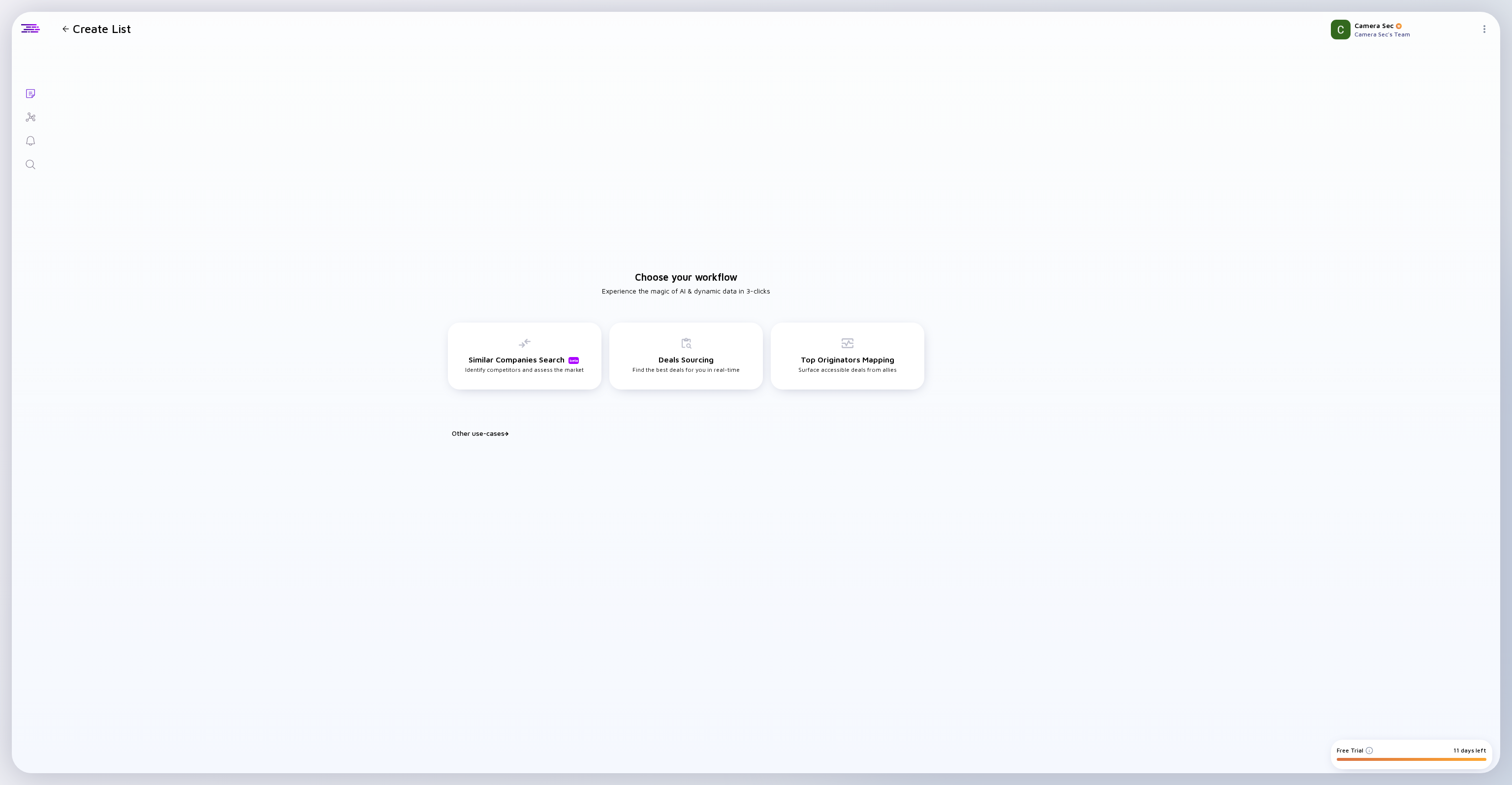
click at [29, 167] on icon "Search" at bounding box center [30, 164] width 12 height 12
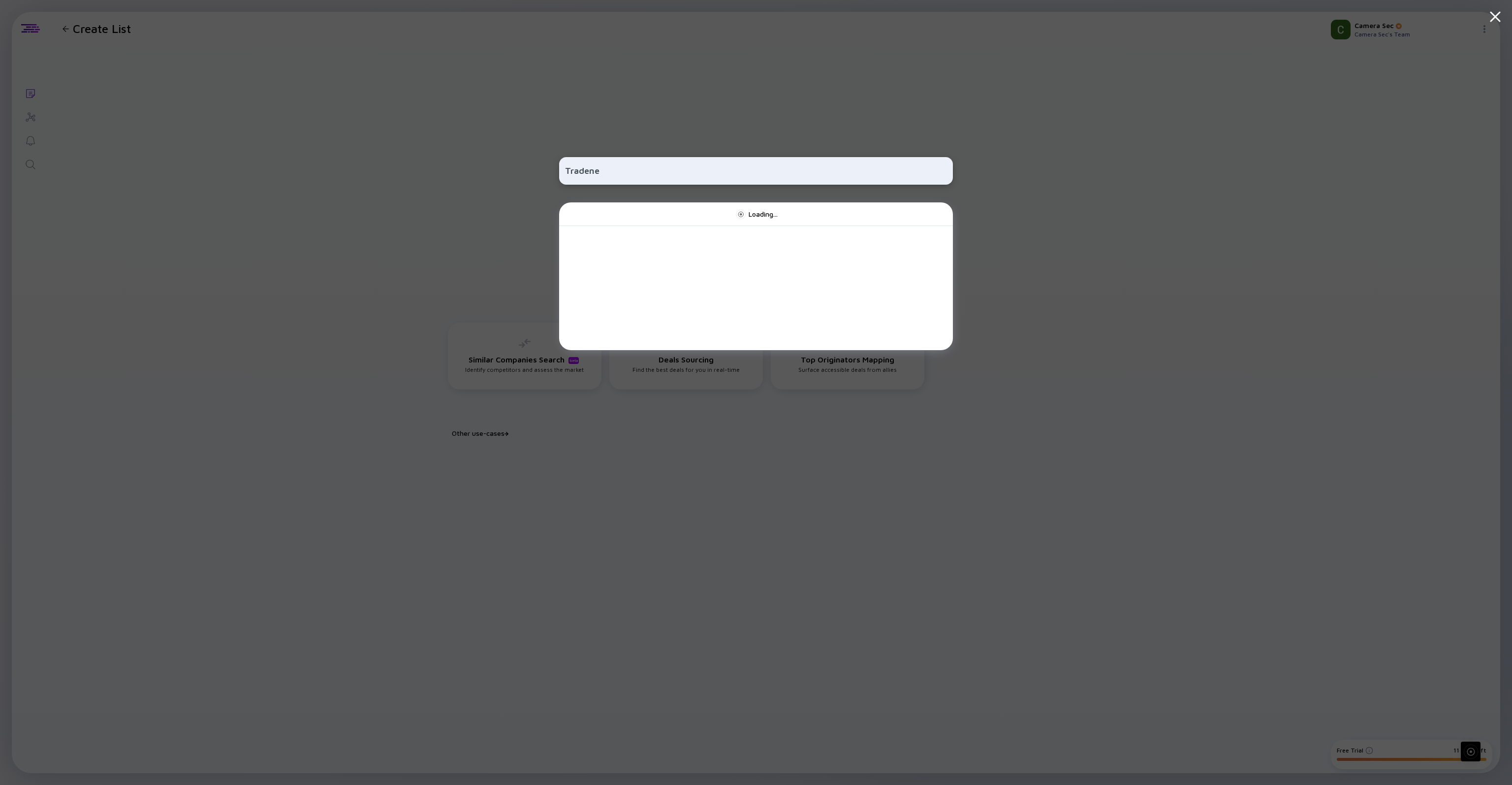
type input "Tradener"
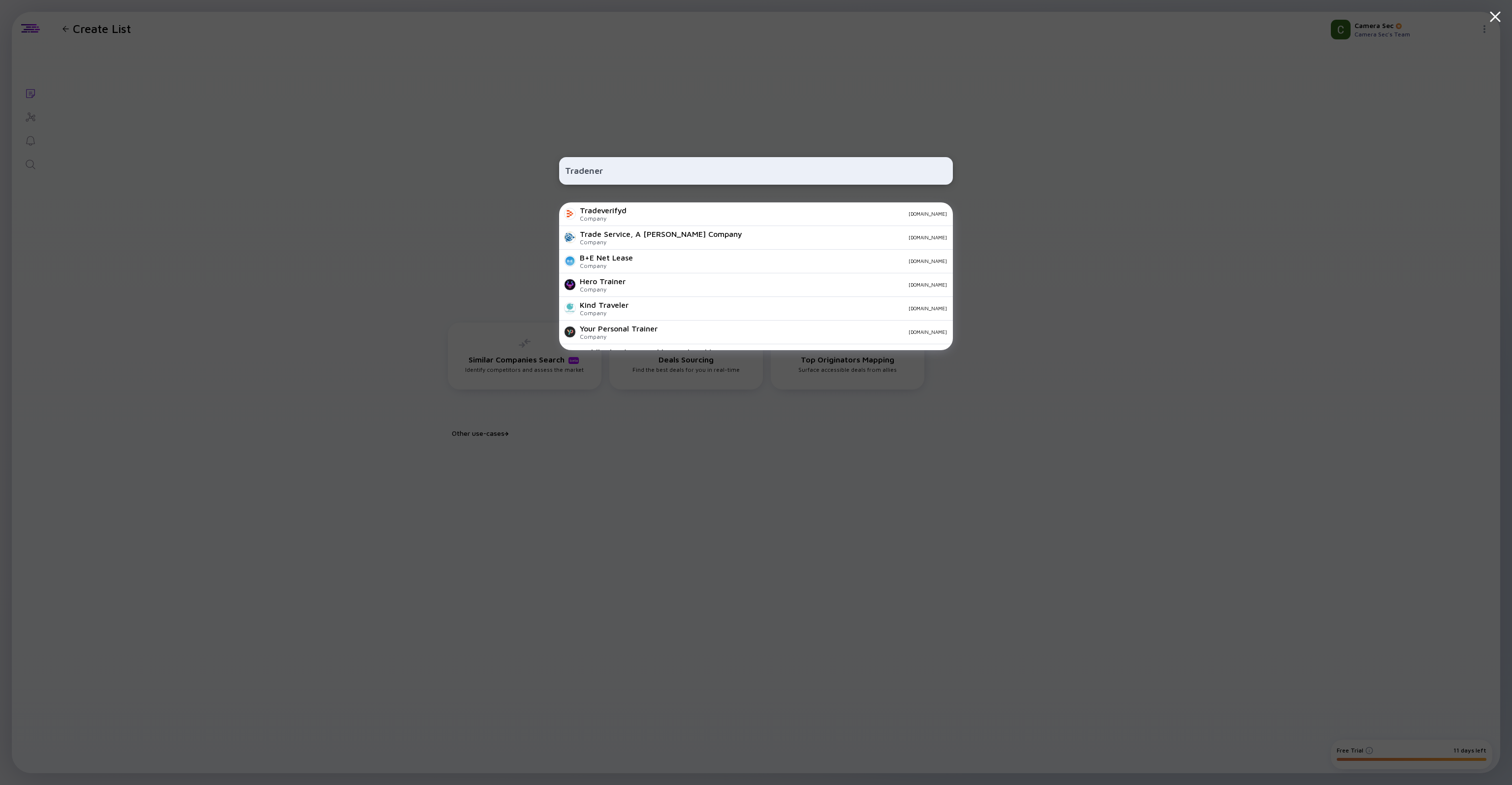
drag, startPoint x: 612, startPoint y: 175, endPoint x: 544, endPoint y: 168, distance: 68.4
click at [544, 168] on div "Tradener Tradeverifyd Company [DOMAIN_NAME] Trade Service, A [PERSON_NAME] Comp…" at bounding box center [756, 392] width 1512 height 785
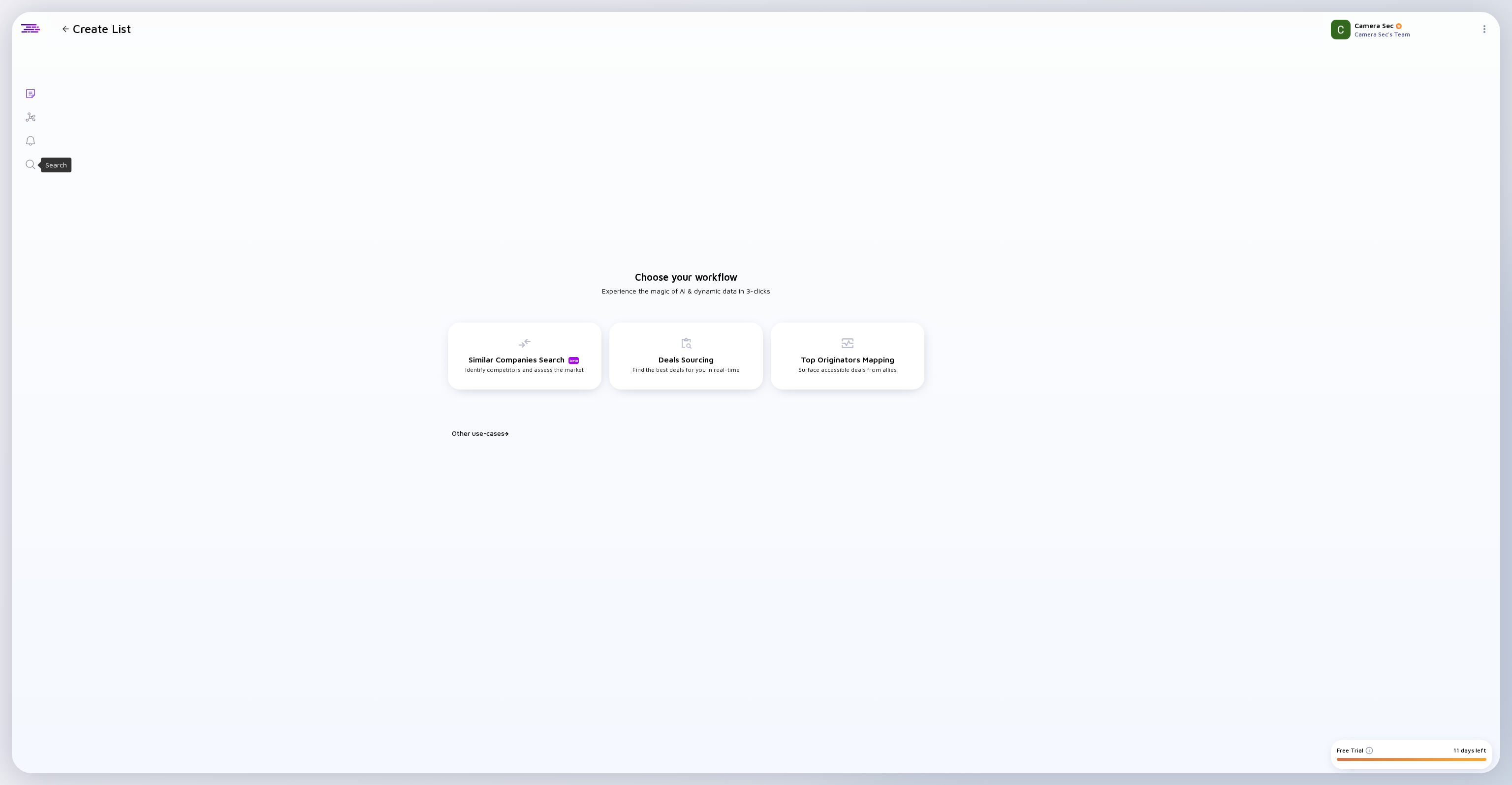
click at [30, 169] on icon "Search" at bounding box center [30, 164] width 12 height 12
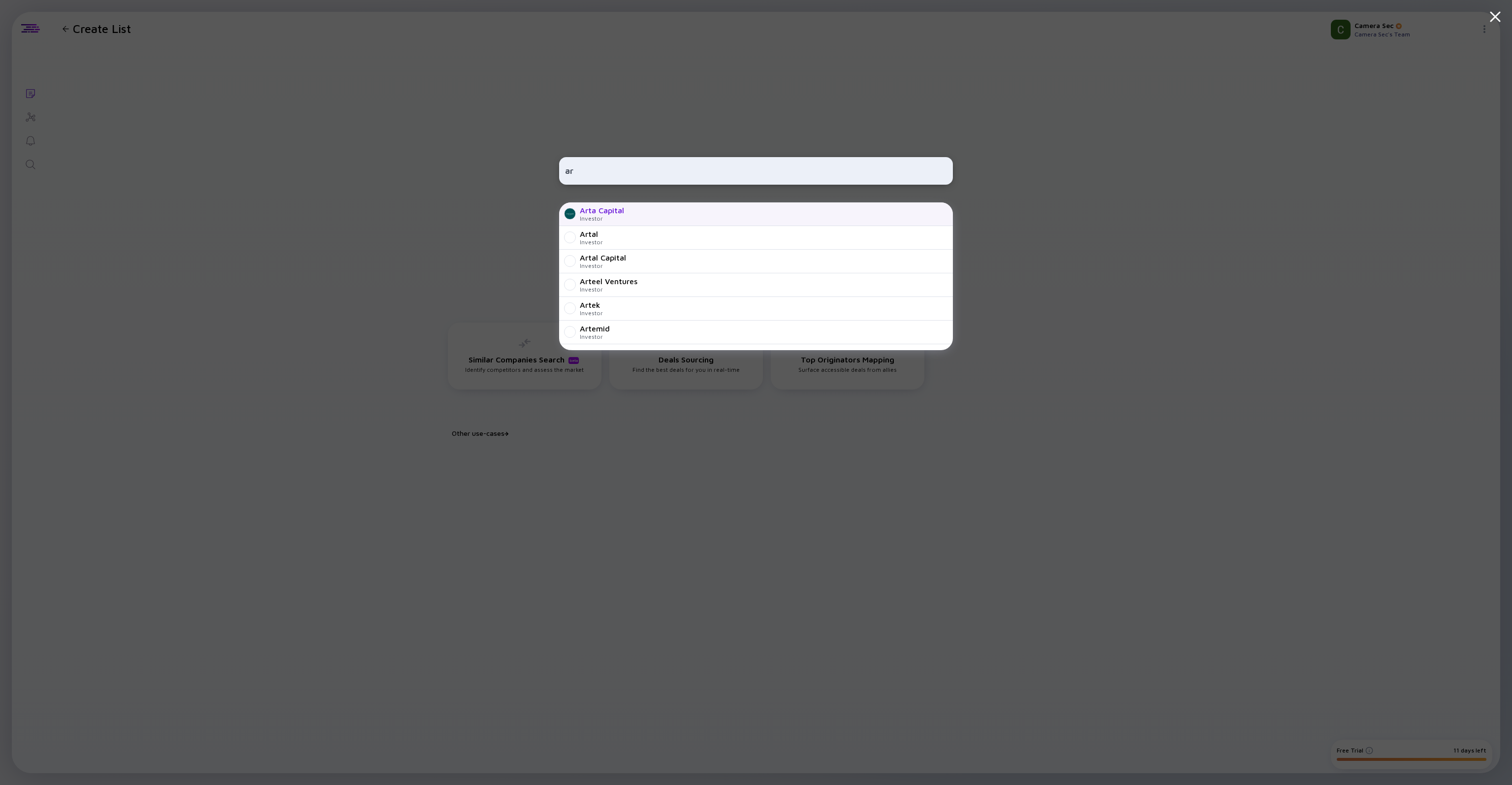
type input "a"
type input "alta rail"
drag, startPoint x: 644, startPoint y: 172, endPoint x: 528, endPoint y: 165, distance: 116.2
click at [528, 165] on div "alta rail Alta Company [DOMAIN_NAME] Rail Company [DOMAIN_NAME] Alta Company [D…" at bounding box center [756, 392] width 1512 height 785
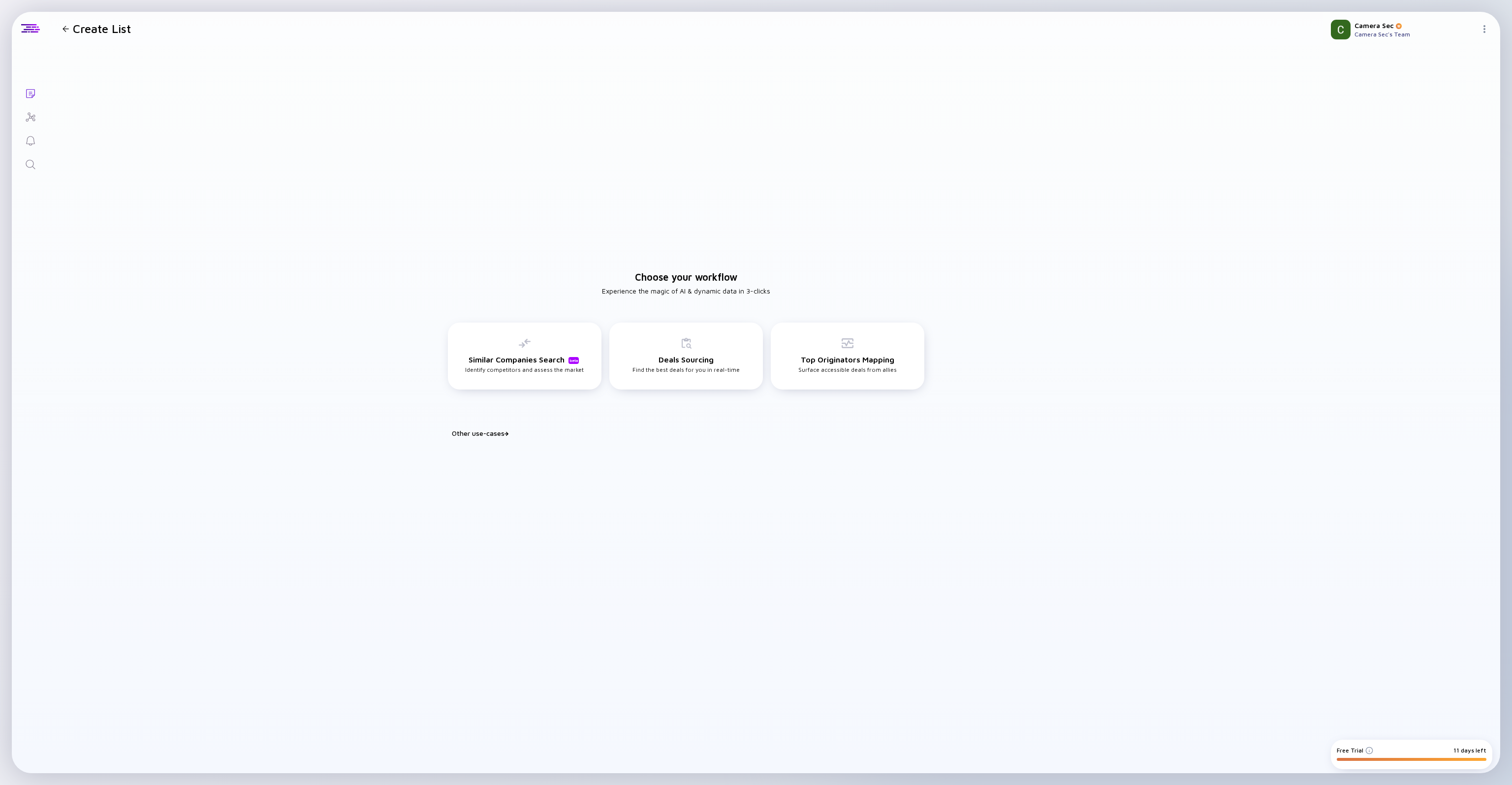
click at [34, 167] on icon "Search" at bounding box center [30, 164] width 10 height 10
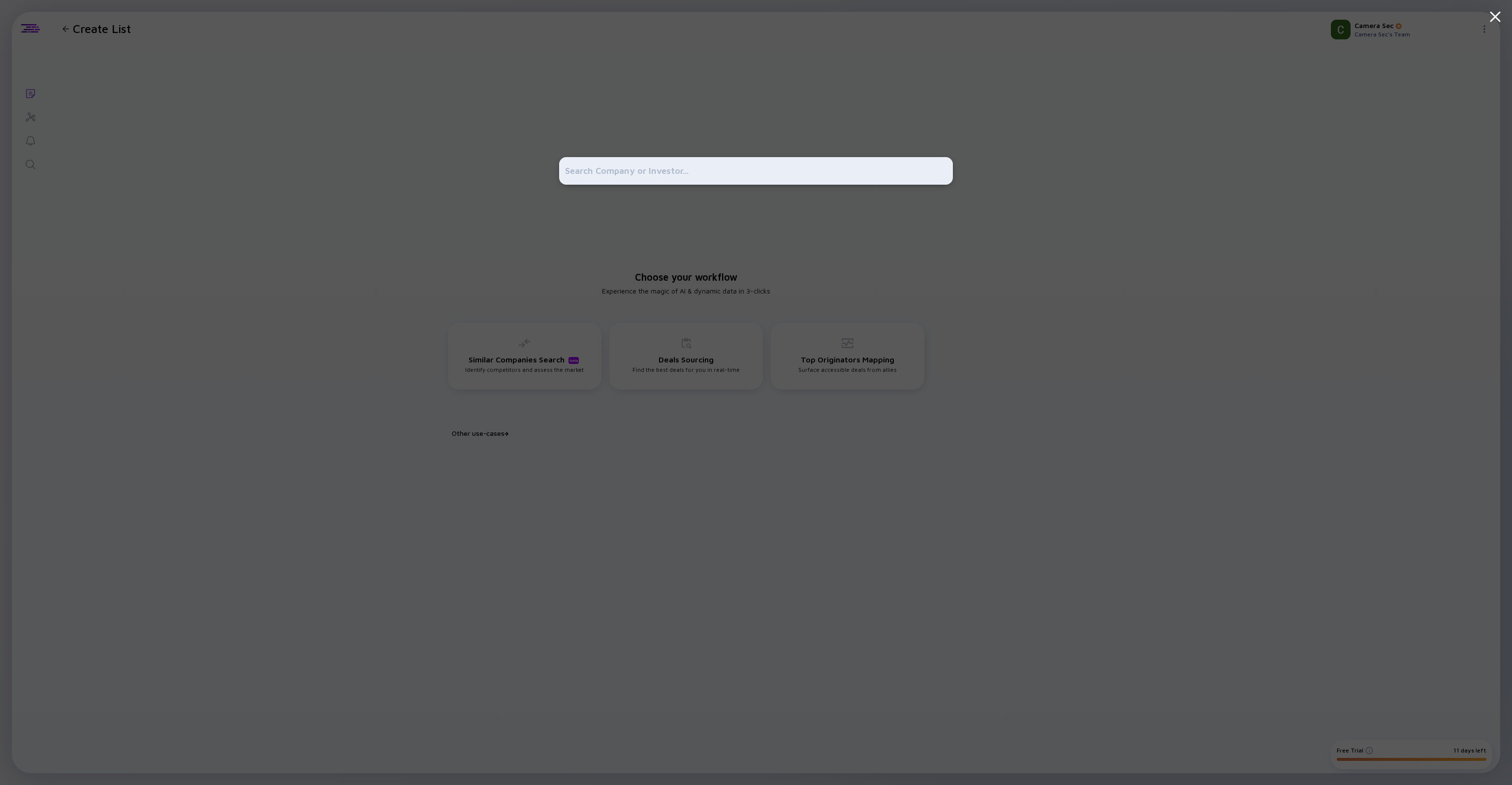
click at [583, 167] on input "text" at bounding box center [755, 171] width 382 height 18
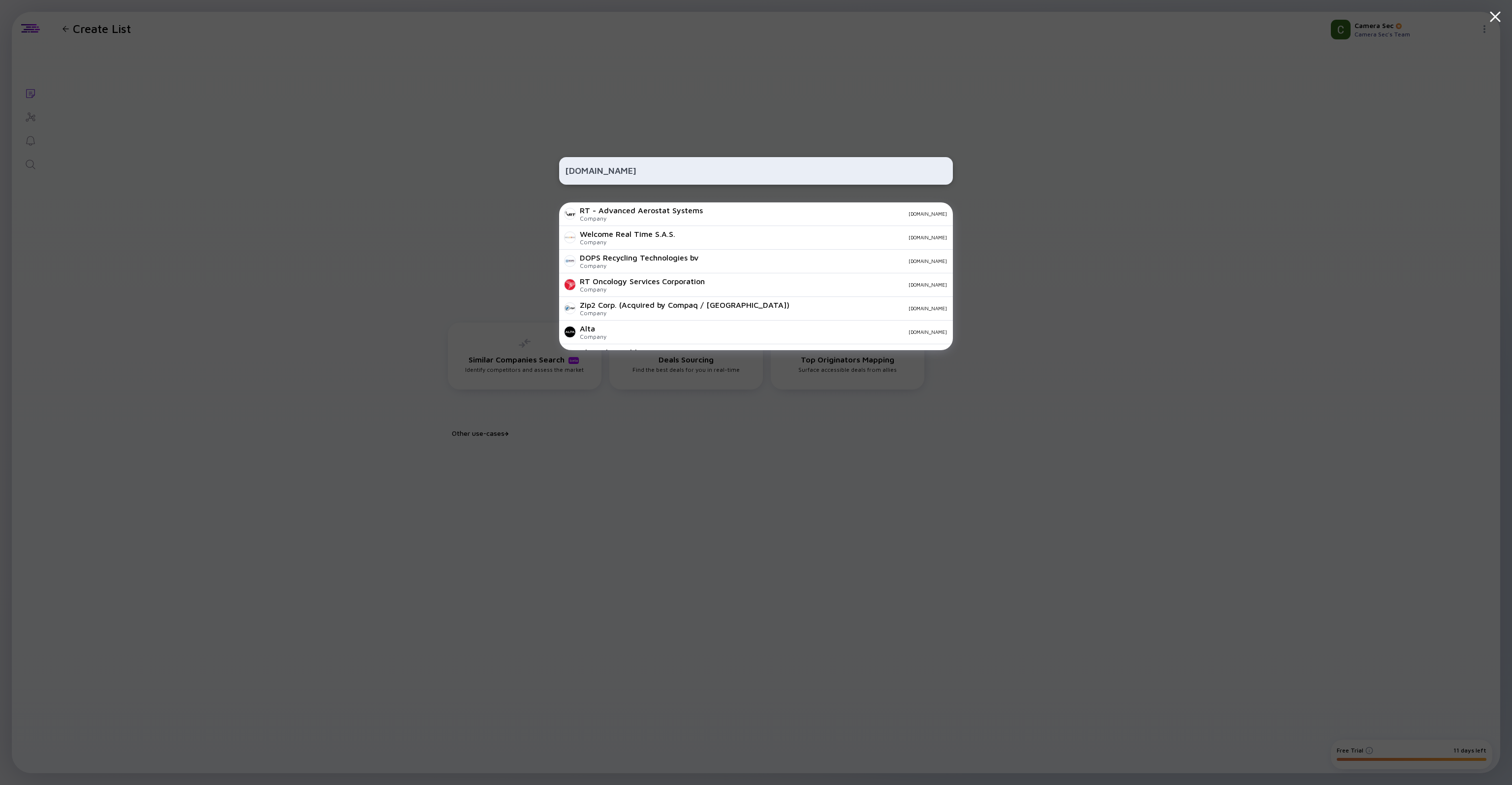
type input "[DOMAIN_NAME]"
drag, startPoint x: 620, startPoint y: 172, endPoint x: 523, endPoint y: 165, distance: 97.3
click at [523, 165] on div "[DOMAIN_NAME] Welcome Real Time S.A.S. Company [DOMAIN_NAME] DOPS Recycling Tec…" at bounding box center [756, 392] width 1512 height 785
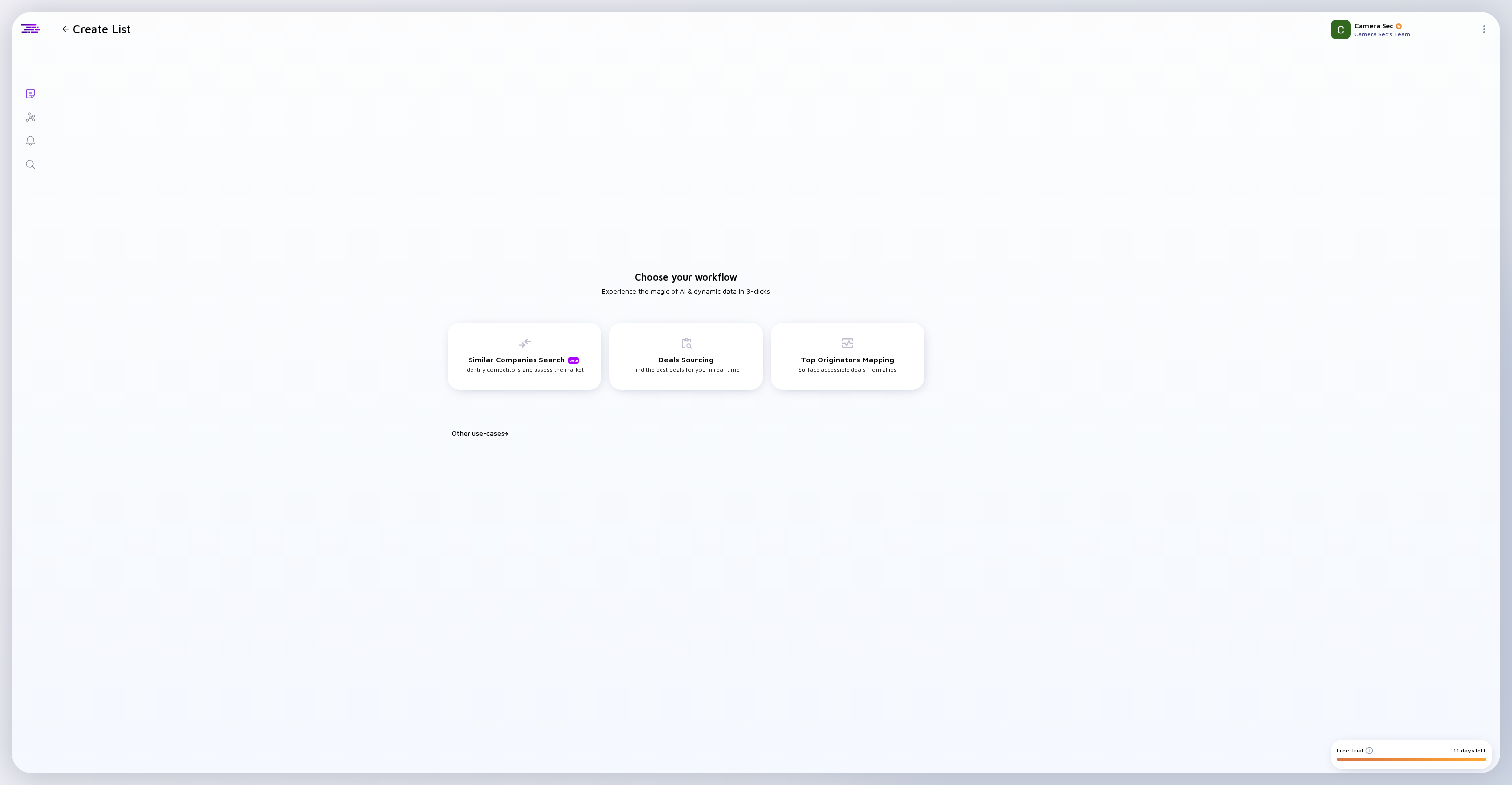
click at [32, 173] on link "Search" at bounding box center [30, 163] width 37 height 24
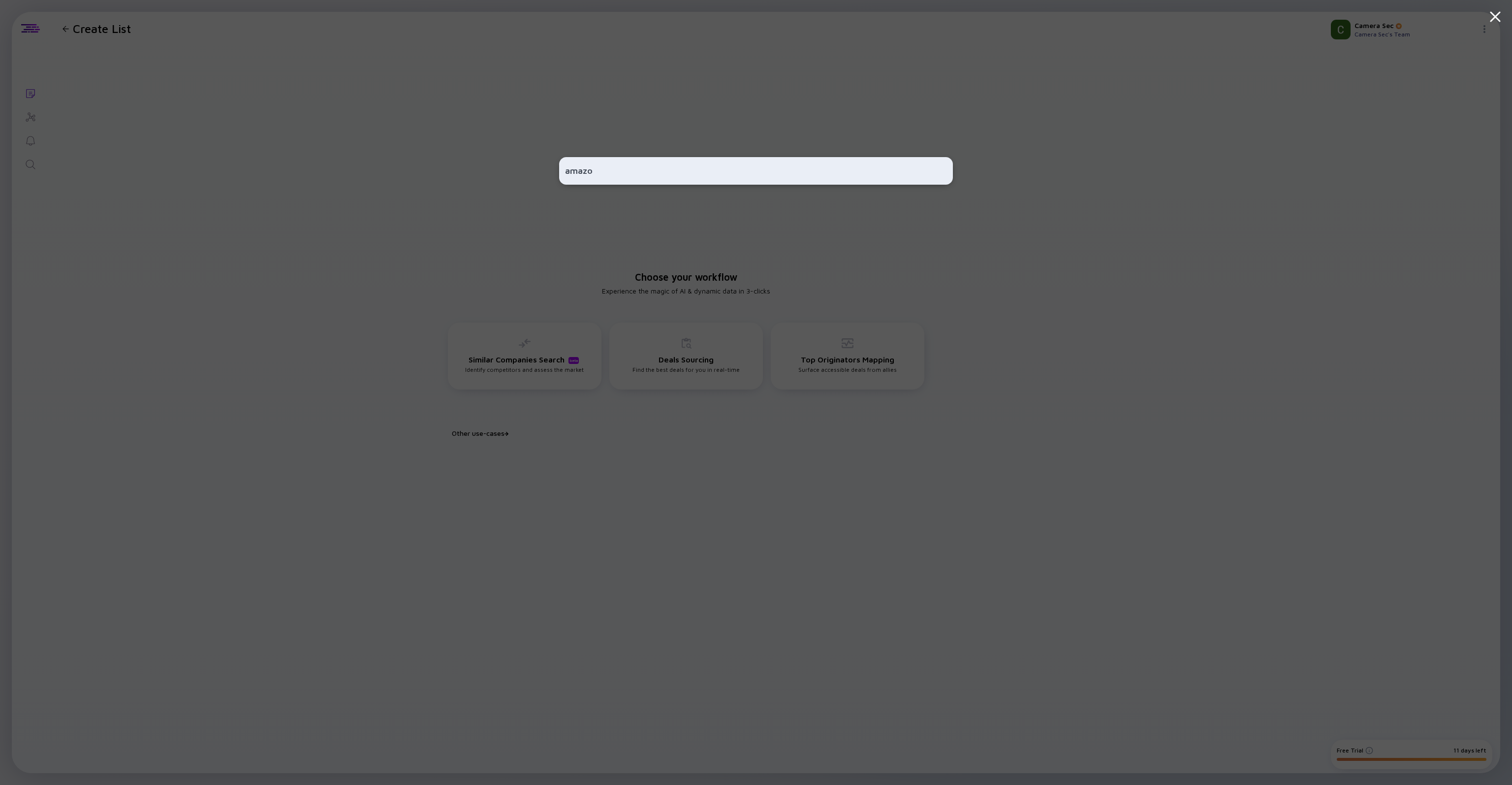
type input "amazon"
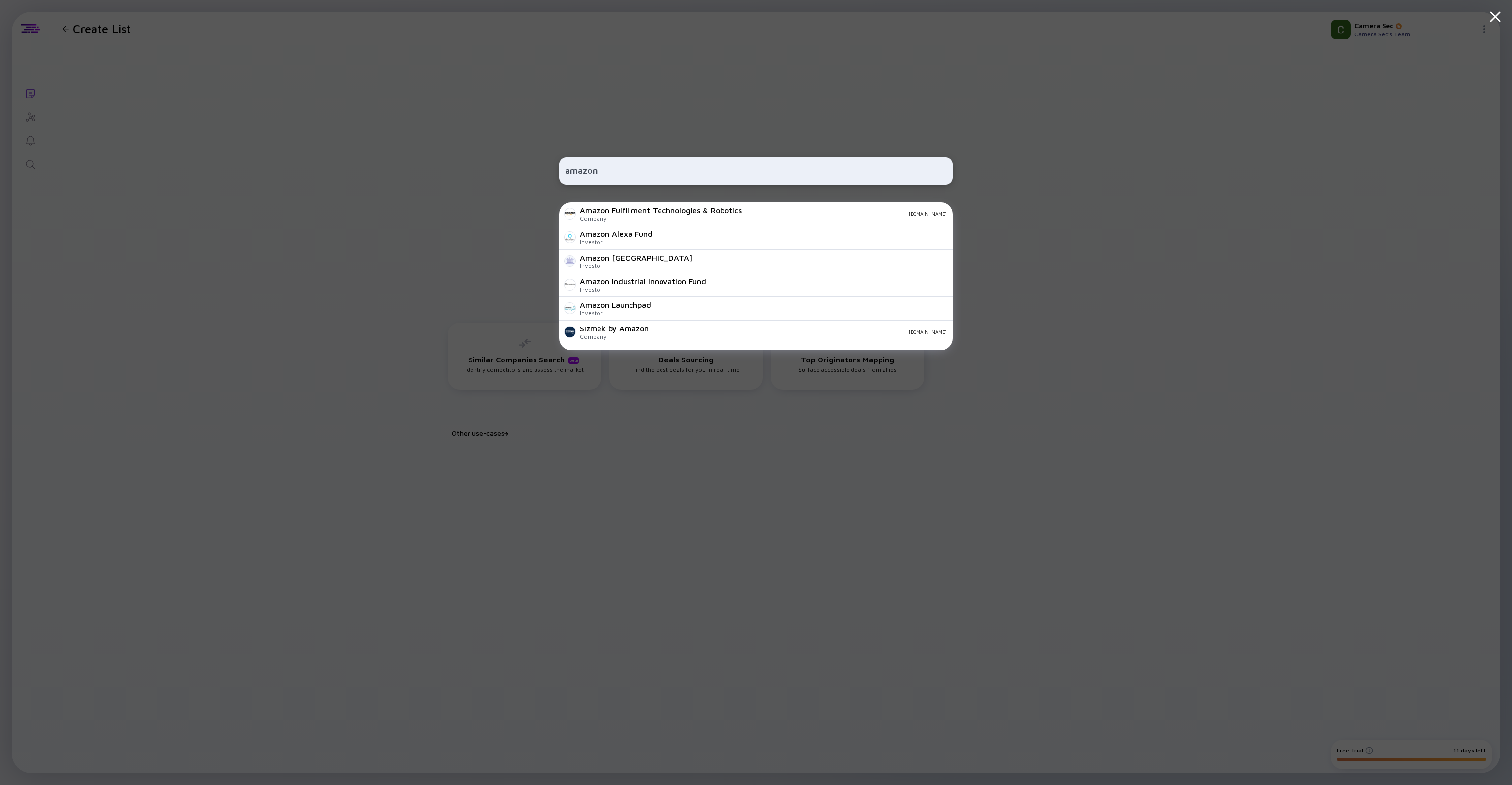
drag, startPoint x: 657, startPoint y: 170, endPoint x: 503, endPoint y: 165, distance: 154.1
click at [503, 165] on div "amazon Amazon Fulfillment Technologies & Robotics Company [DOMAIN_NAME] Amazon …" at bounding box center [756, 392] width 1512 height 785
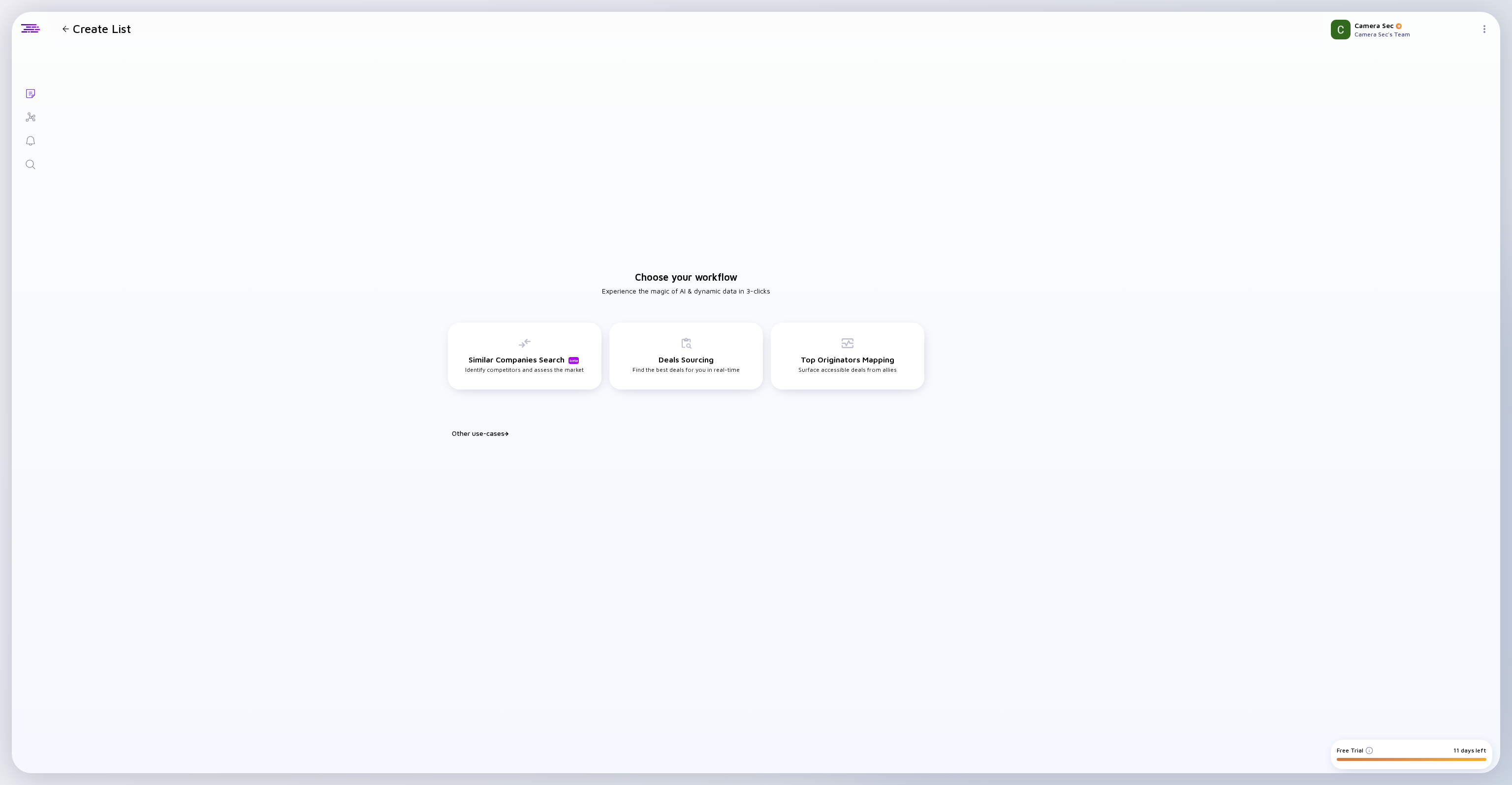
click at [29, 169] on icon "Search" at bounding box center [30, 164] width 12 height 12
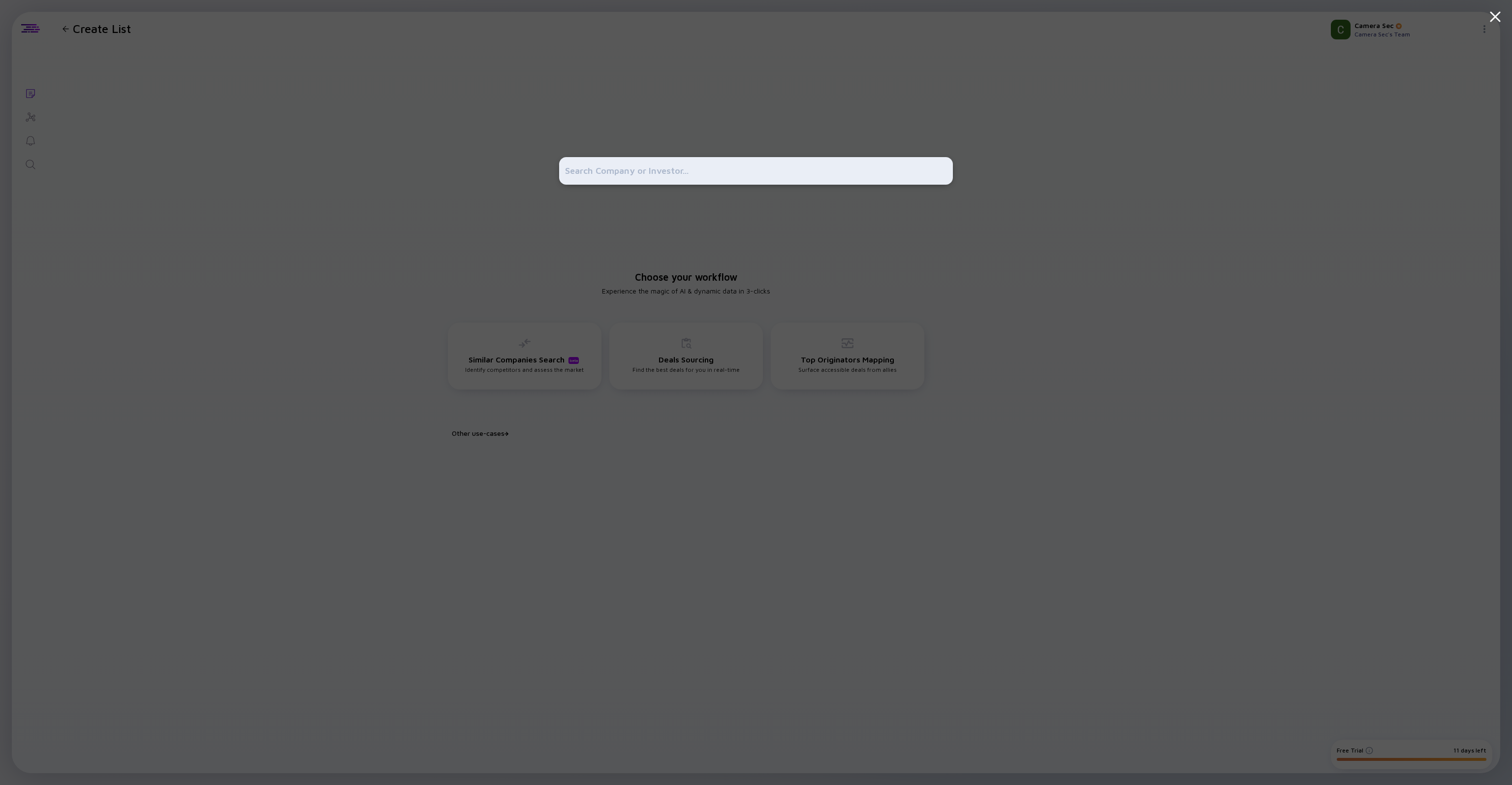
click at [597, 172] on input "text" at bounding box center [755, 171] width 382 height 18
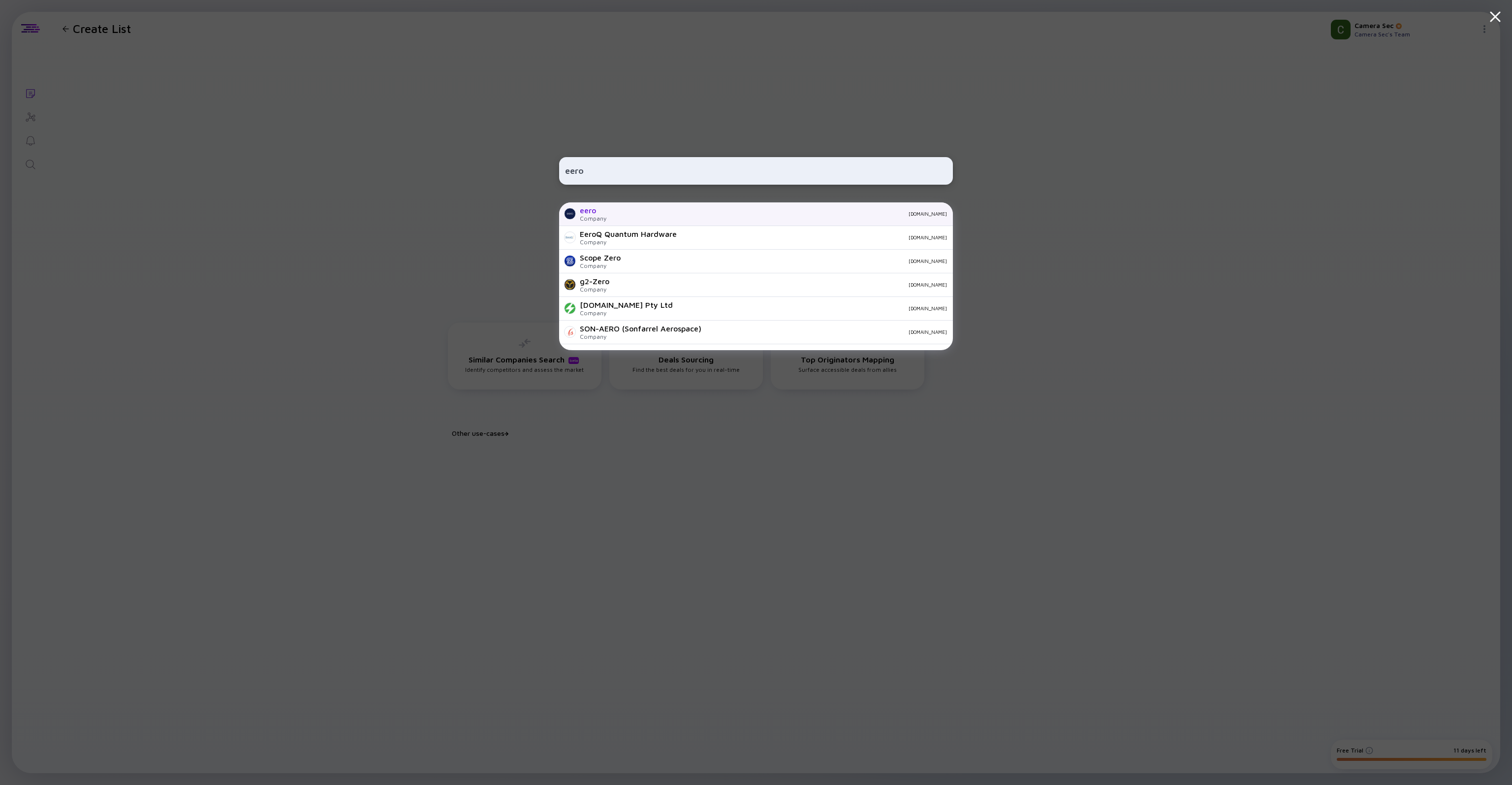
type input "eero"
click at [604, 205] on div "eero Company [DOMAIN_NAME]" at bounding box center [756, 214] width 394 height 24
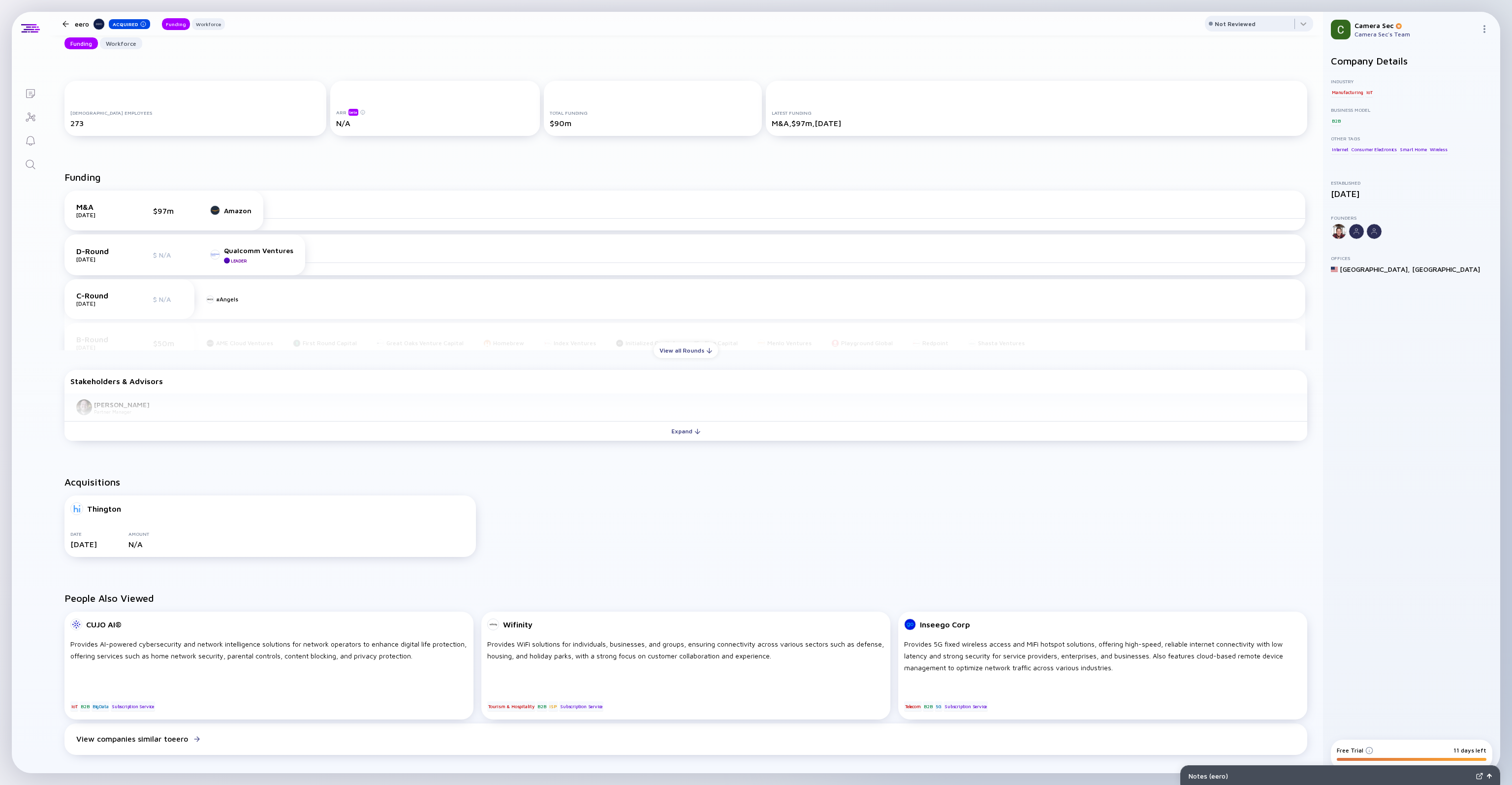
scroll to position [99, 0]
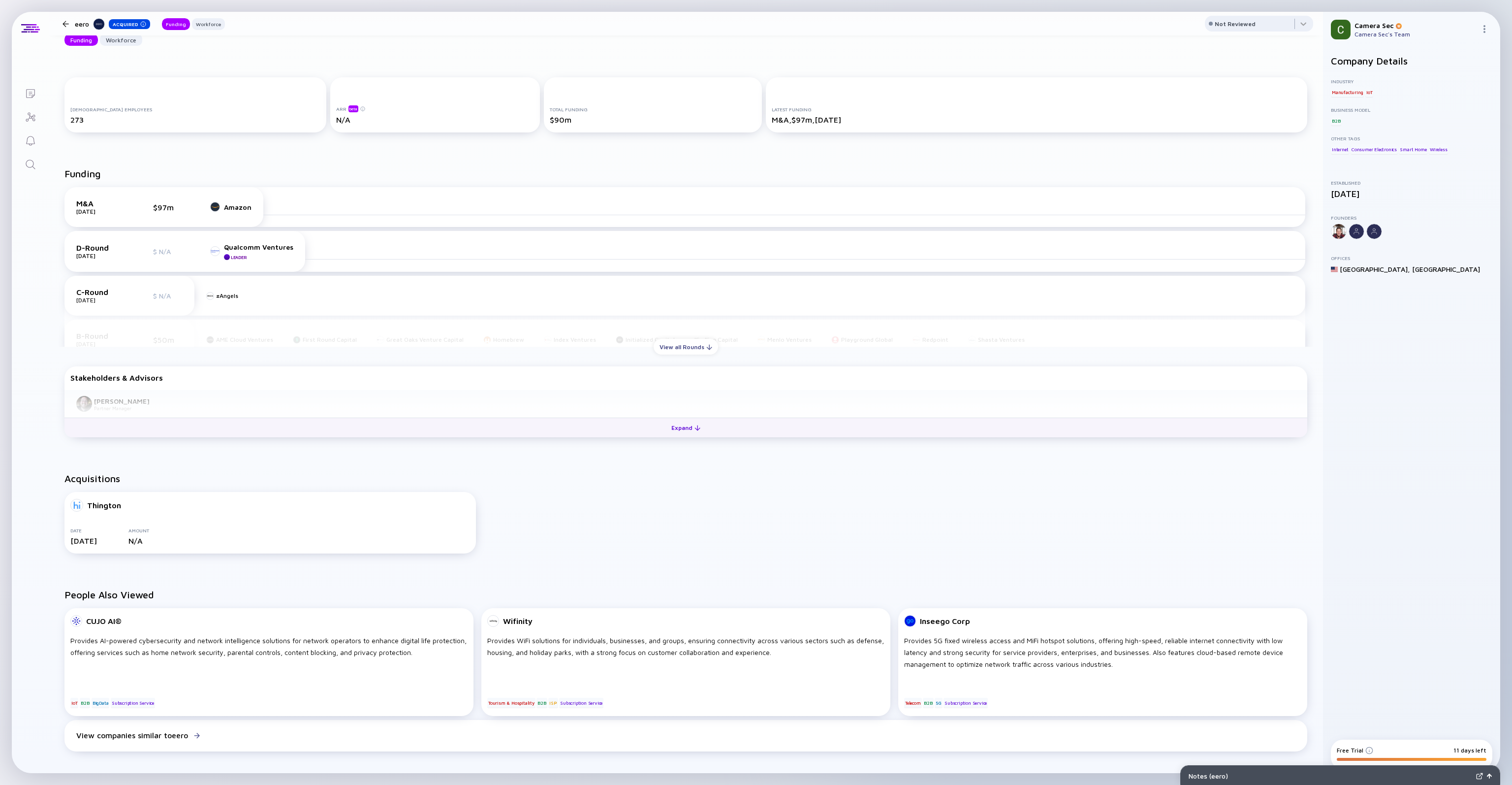
click at [689, 428] on div "Expand" at bounding box center [685, 428] width 41 height 15
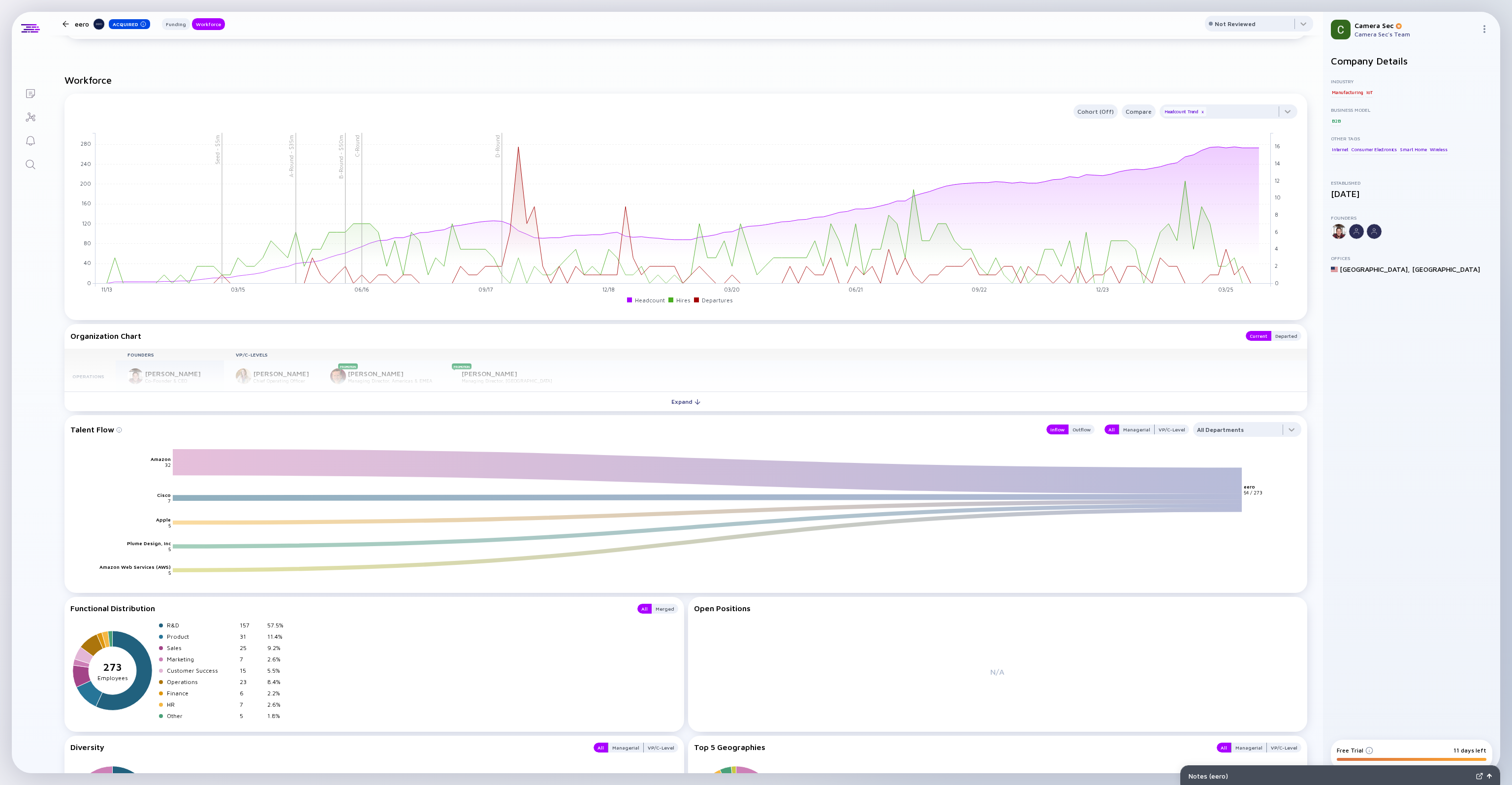
scroll to position [781, 0]
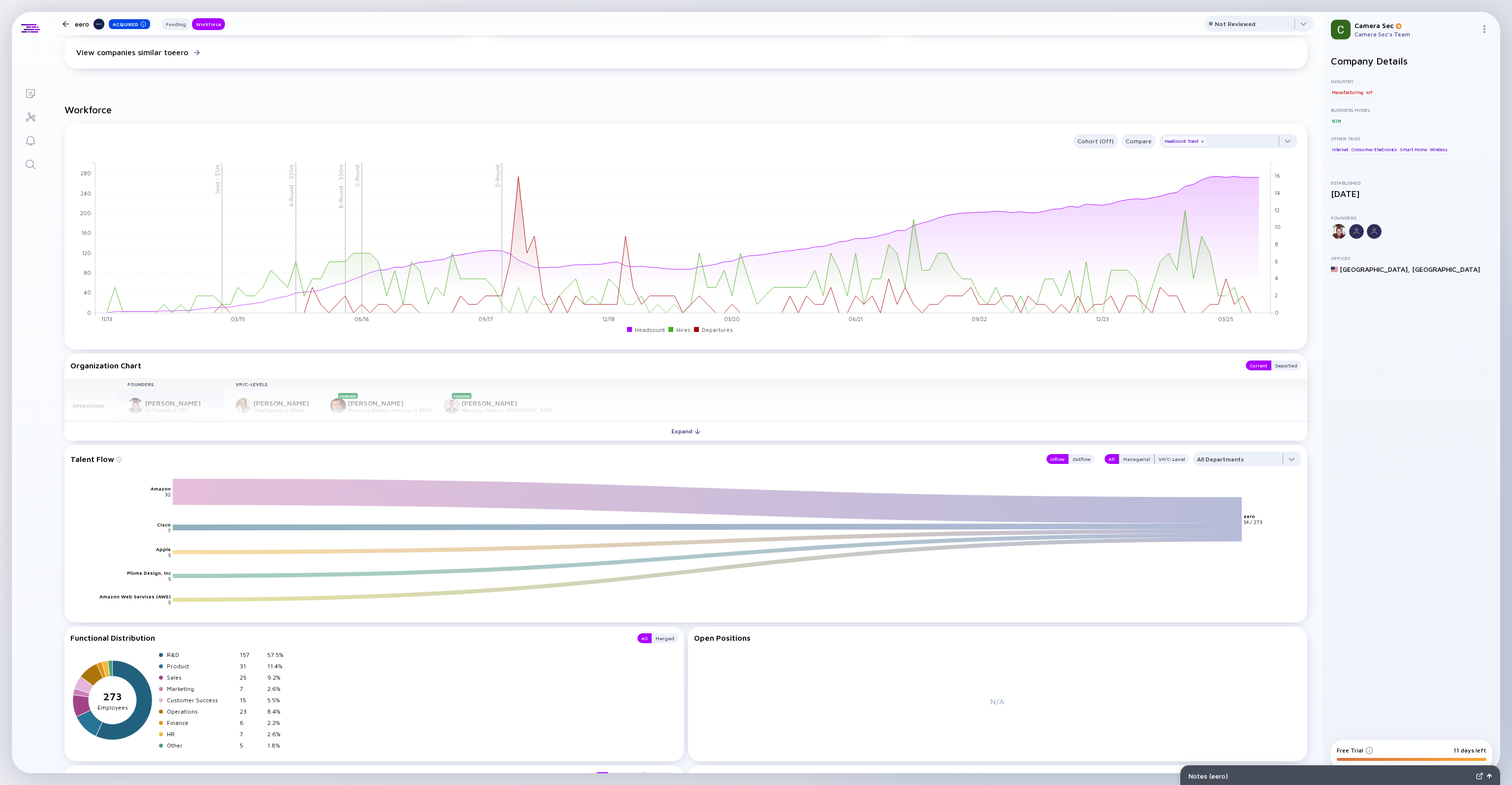
click at [1329, 772] on div "Notes ( eero )" at bounding box center [1330, 775] width 283 height 8
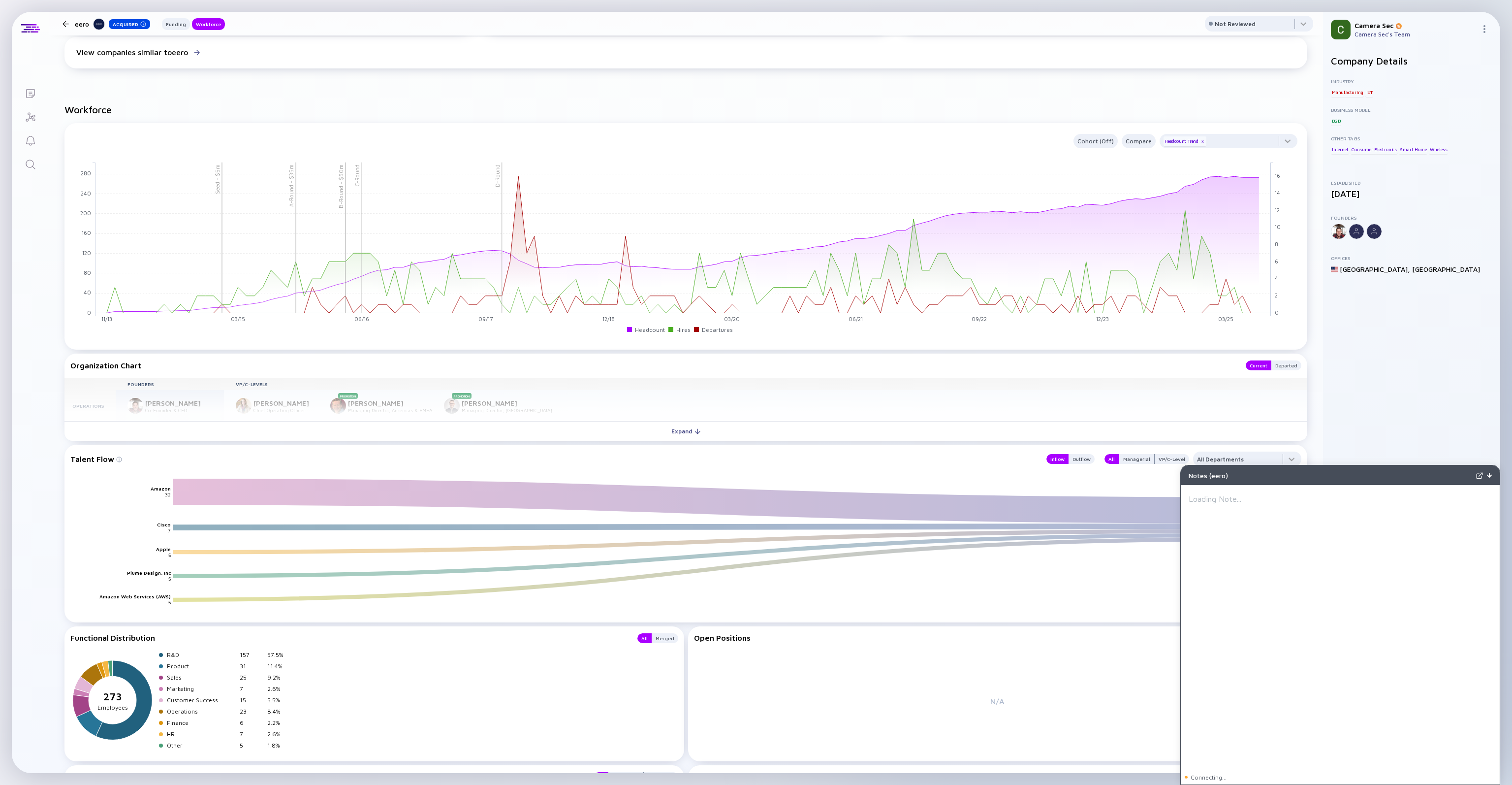
click at [1358, 343] on div "Company Details Industry Manufacturing IoT Business Model B2B Other Tags Intern…" at bounding box center [1412, 392] width 161 height 672
click at [1489, 475] on img at bounding box center [1489, 475] width 5 height 5
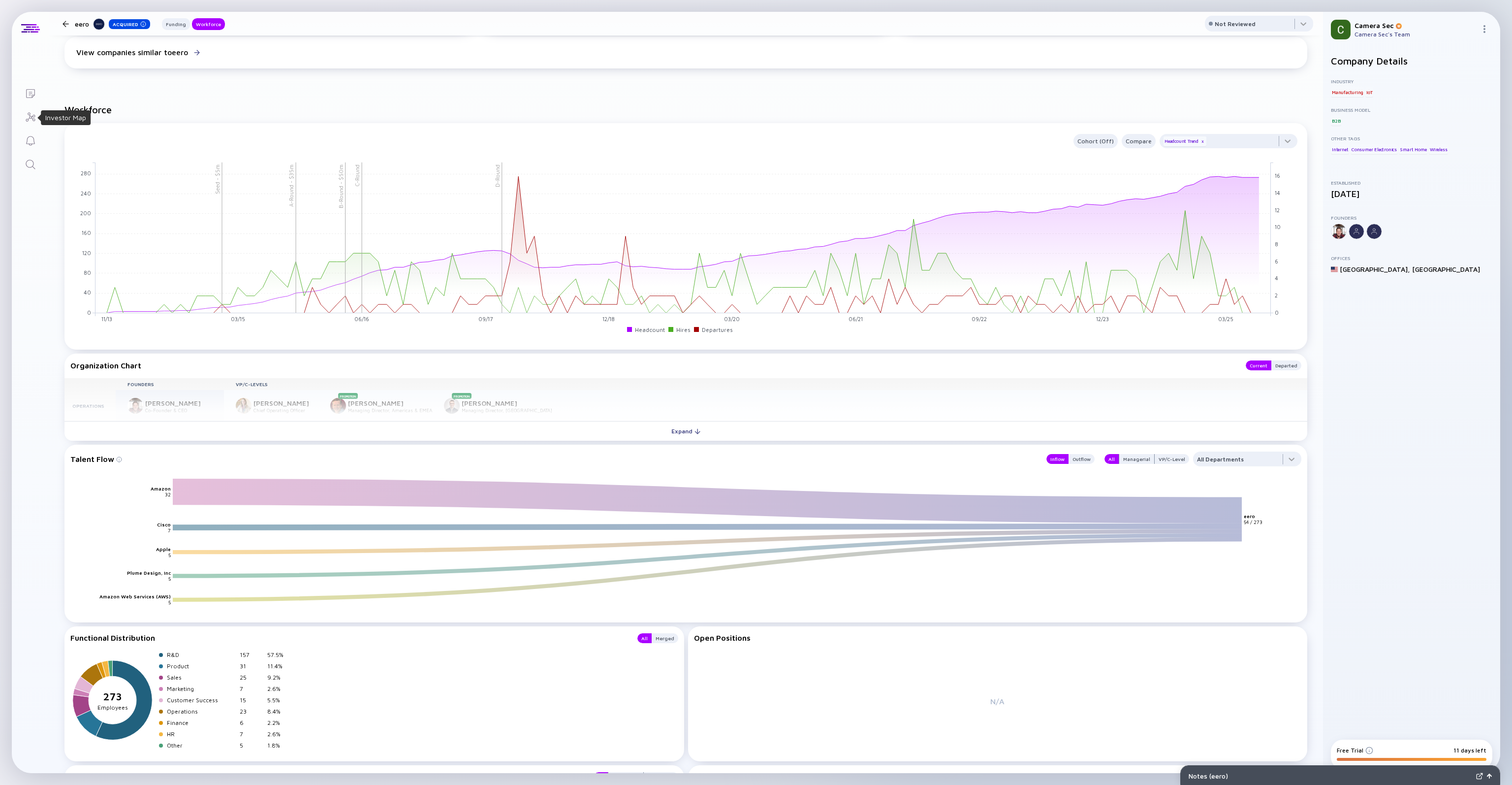
click at [29, 114] on icon "Investor Map" at bounding box center [30, 117] width 12 height 12
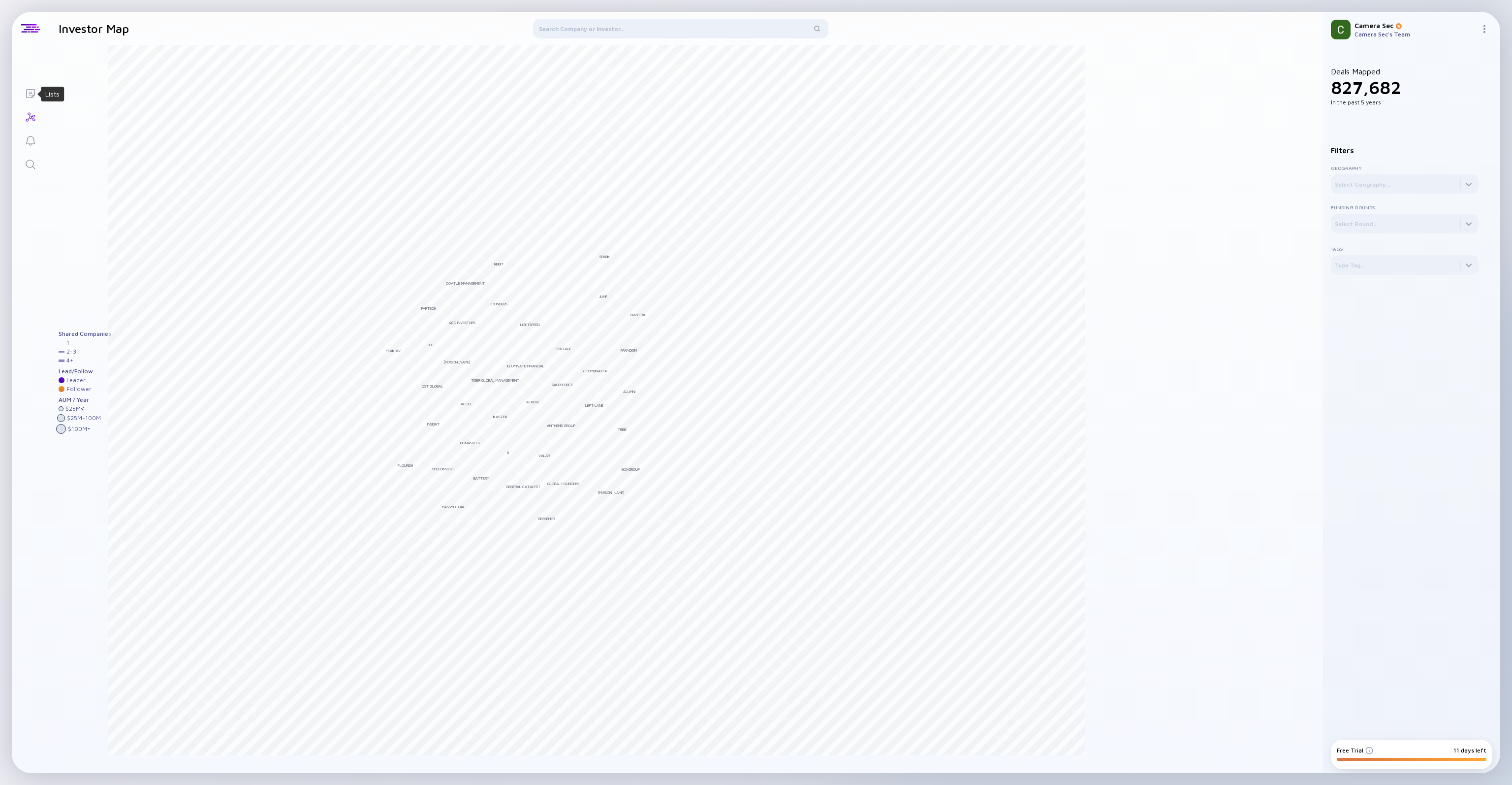
click at [35, 89] on icon "Lists" at bounding box center [30, 93] width 12 height 12
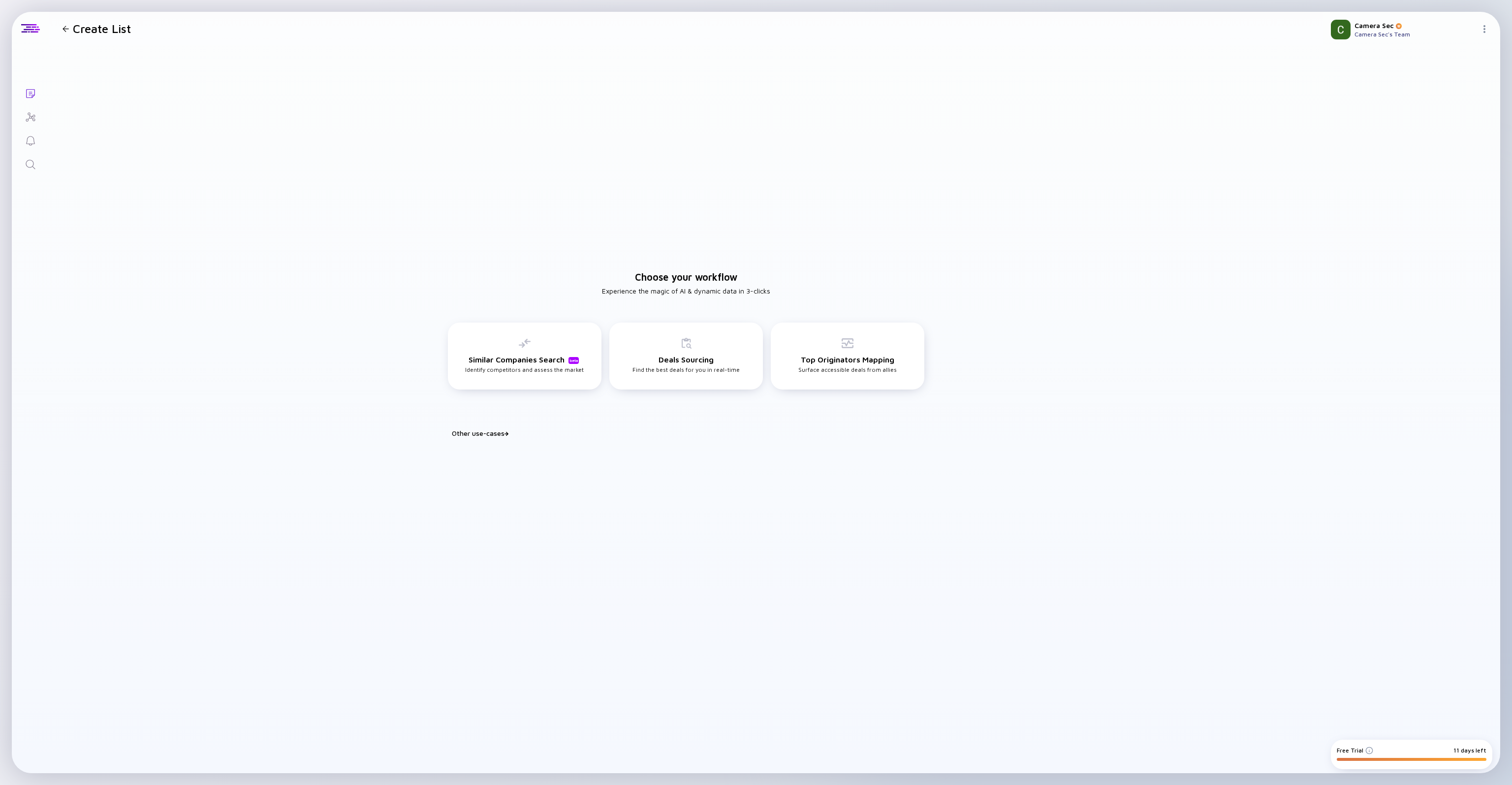
click at [32, 158] on link "Search" at bounding box center [30, 163] width 37 height 24
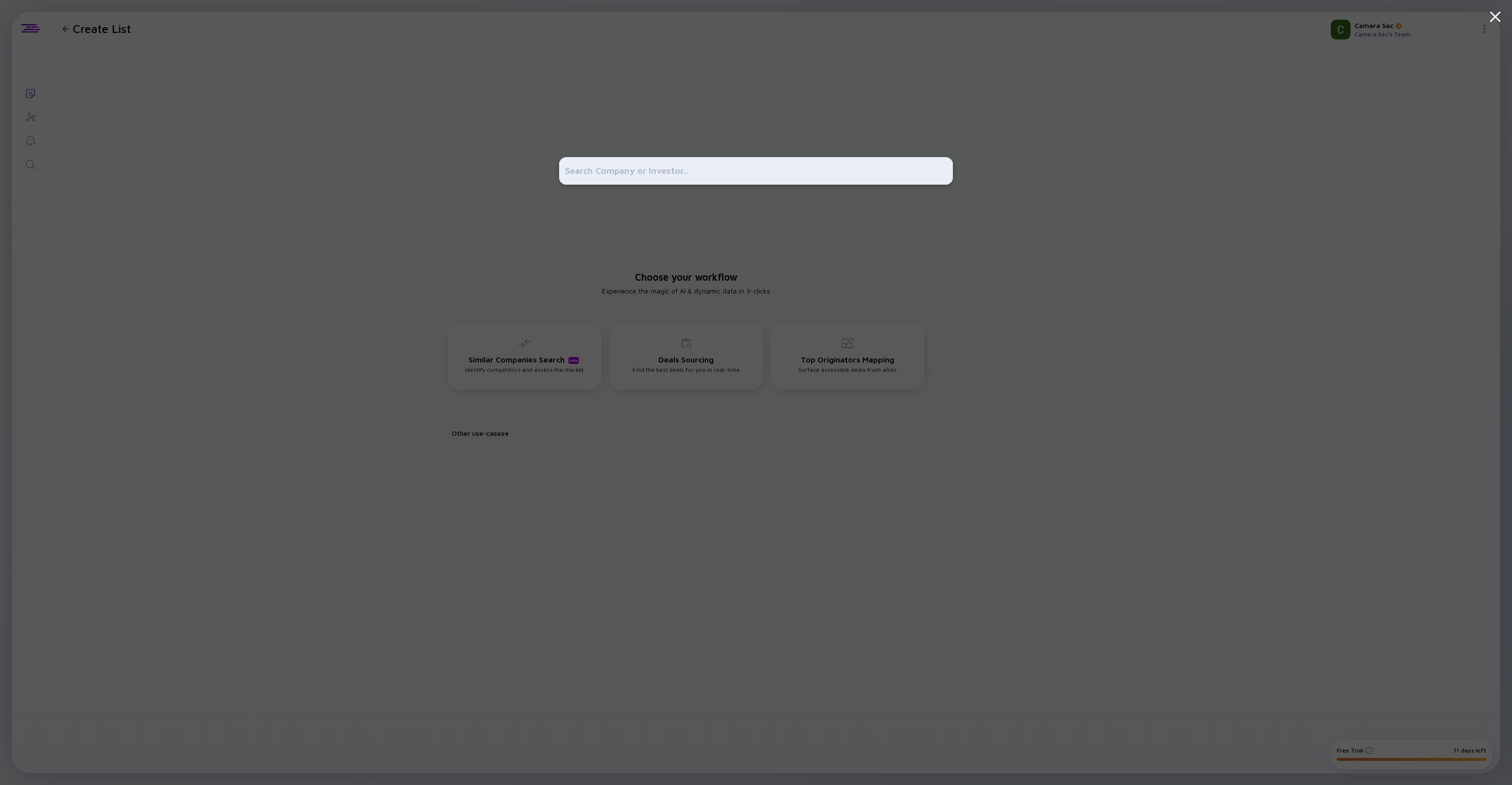
click at [616, 165] on input "text" at bounding box center [755, 171] width 382 height 18
click at [1492, 14] on icon at bounding box center [1495, 17] width 9 height 9
